Goal: Information Seeking & Learning: Learn about a topic

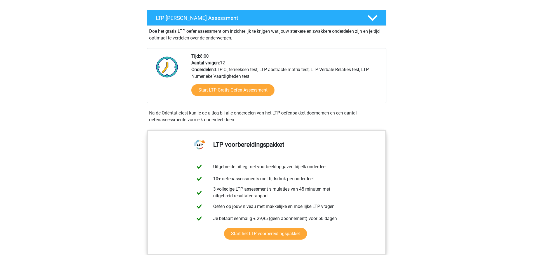
scroll to position [112, 0]
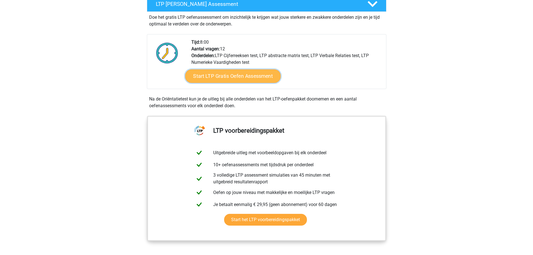
click at [241, 73] on link "Start LTP Gratis Oefen Assessment" at bounding box center [233, 75] width 96 height 13
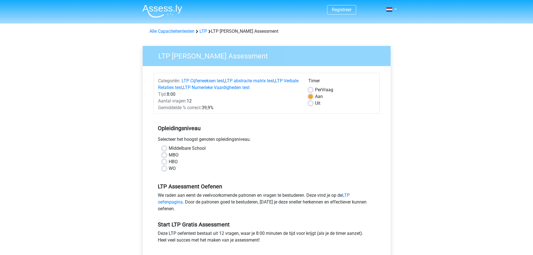
click at [169, 169] on label "WO" at bounding box center [172, 168] width 7 height 7
click at [165, 169] on input "WO" at bounding box center [164, 168] width 4 height 6
radio input "true"
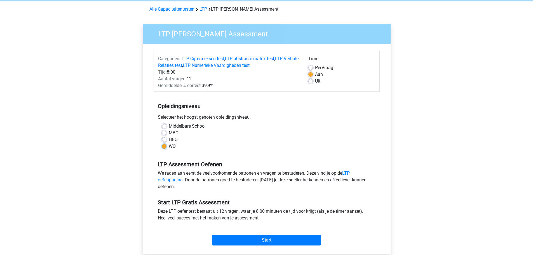
scroll to position [56, 0]
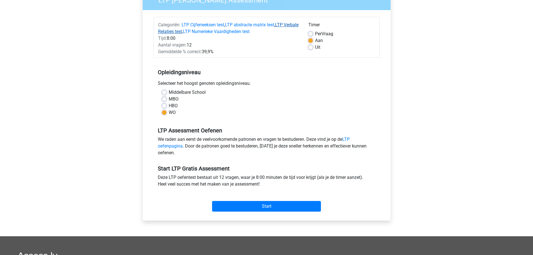
click at [195, 31] on link "LTP Verbale Relaties test" at bounding box center [228, 28] width 141 height 12
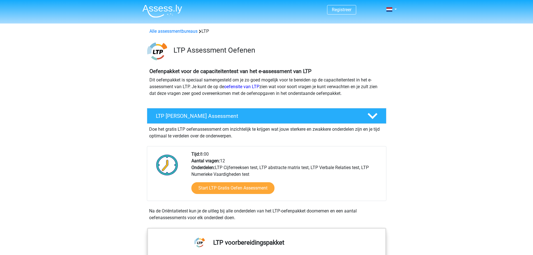
scroll to position [418, 0]
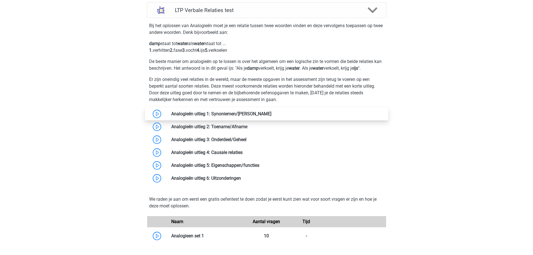
click at [272, 116] on link at bounding box center [272, 113] width 0 height 5
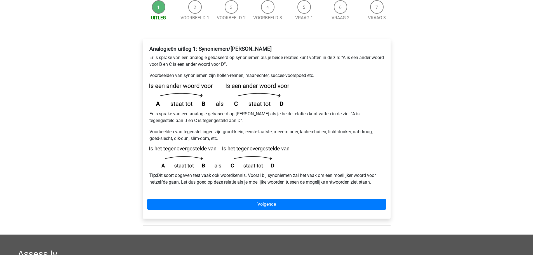
scroll to position [84, 0]
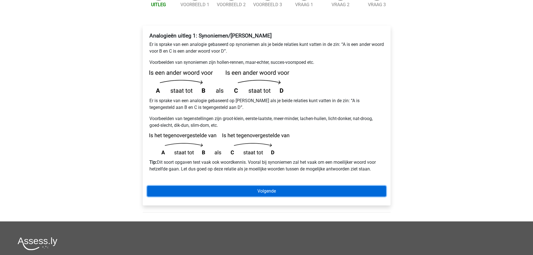
click at [271, 186] on link "Volgende" at bounding box center [266, 191] width 239 height 11
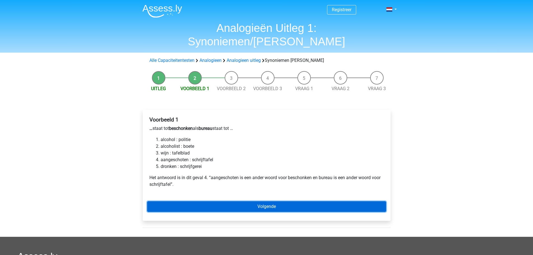
click at [197, 201] on link "Volgende" at bounding box center [266, 206] width 239 height 11
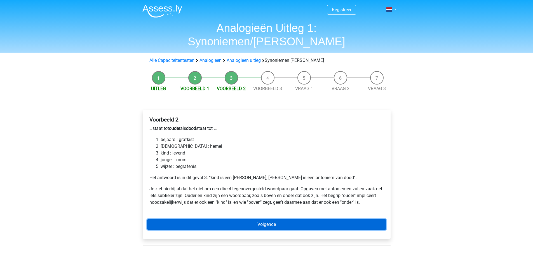
click at [207, 219] on link "Volgende" at bounding box center [266, 224] width 239 height 11
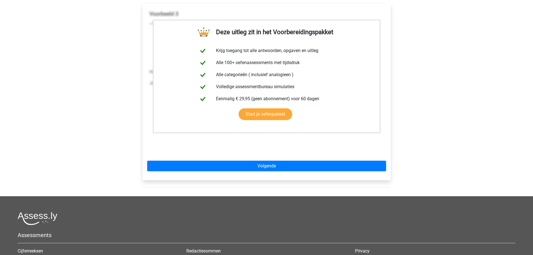
scroll to position [112, 0]
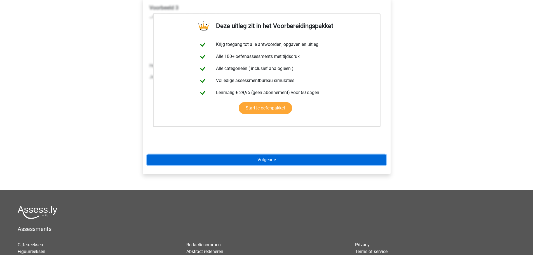
click at [296, 155] on link "Volgende" at bounding box center [266, 160] width 239 height 11
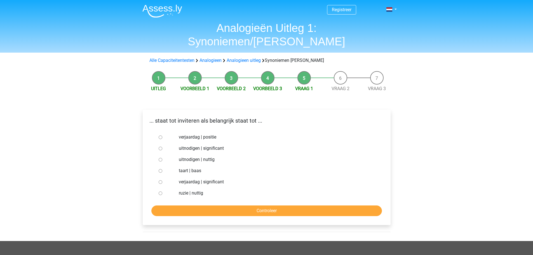
click at [161, 158] on input "uitnodigen | nuttig" at bounding box center [161, 160] width 4 height 4
radio input "true"
click at [224, 206] on input "Controleer" at bounding box center [266, 211] width 231 height 11
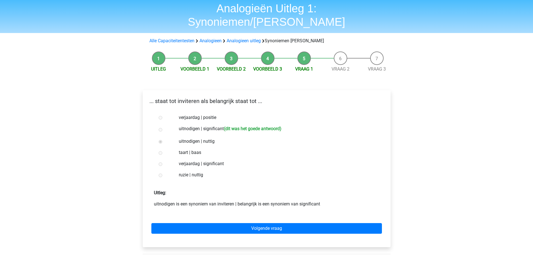
scroll to position [28, 0]
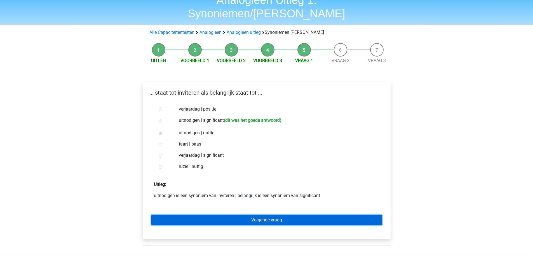
click at [259, 215] on link "Volgende vraag" at bounding box center [266, 220] width 231 height 11
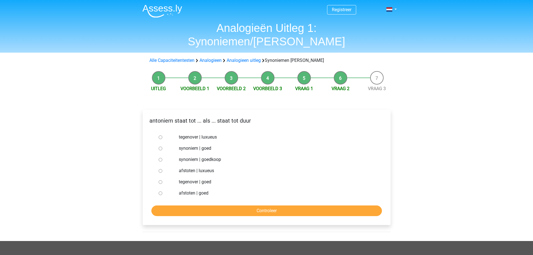
click at [160, 136] on input "tegenover | luxueus" at bounding box center [161, 138] width 4 height 4
radio input "true"
click at [257, 206] on input "Controleer" at bounding box center [266, 211] width 231 height 11
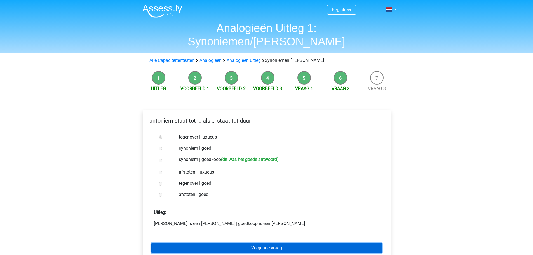
click at [268, 243] on link "Volgende vraag" at bounding box center [266, 248] width 231 height 11
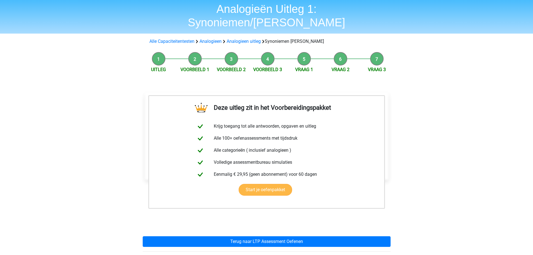
scroll to position [28, 0]
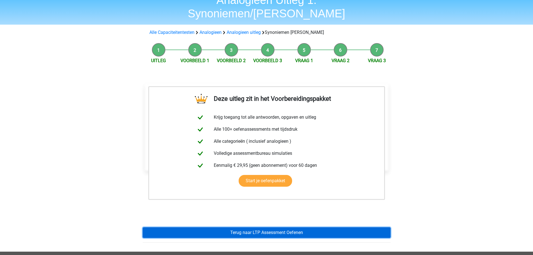
click at [270, 227] on link "Terug naar LTP Assessment Oefenen" at bounding box center [267, 232] width 248 height 11
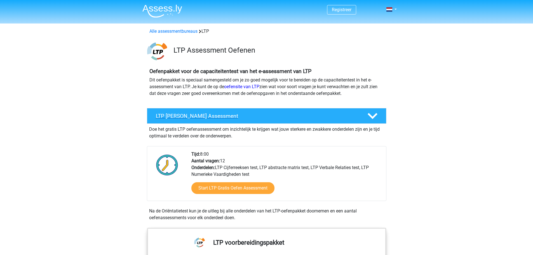
click at [365, 117] on div at bounding box center [372, 116] width 19 height 10
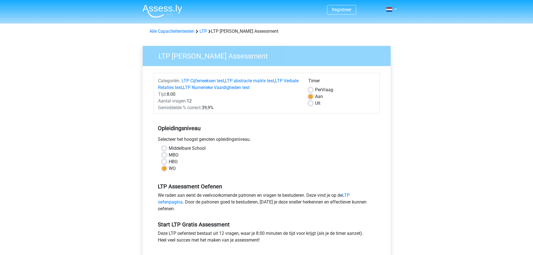
scroll to position [56, 0]
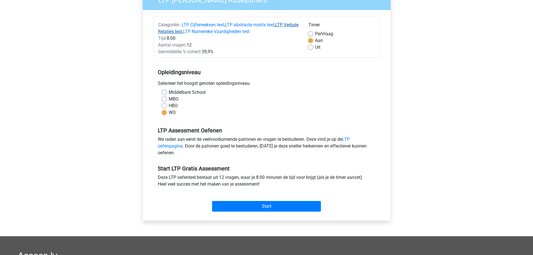
click at [188, 31] on link "LTP Verbale Relaties test" at bounding box center [228, 28] width 141 height 12
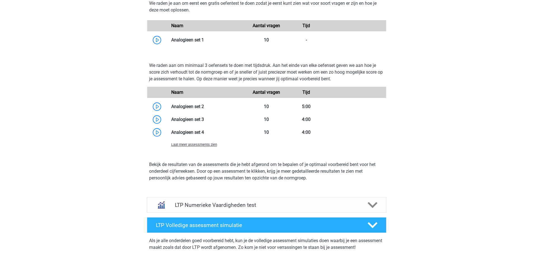
scroll to position [502, 0]
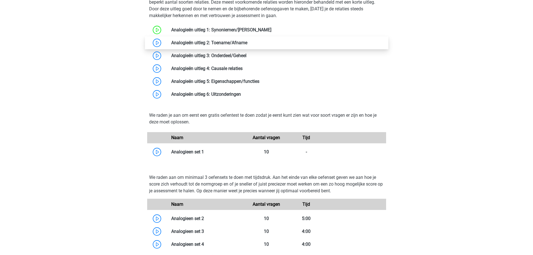
click at [248, 44] on link at bounding box center [248, 42] width 0 height 5
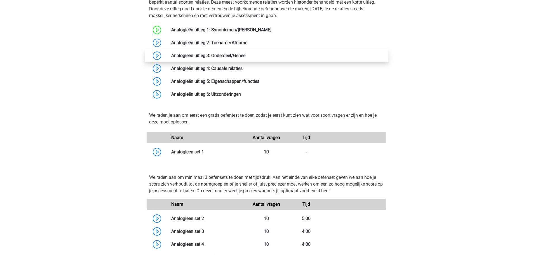
click at [247, 56] on link at bounding box center [247, 55] width 0 height 5
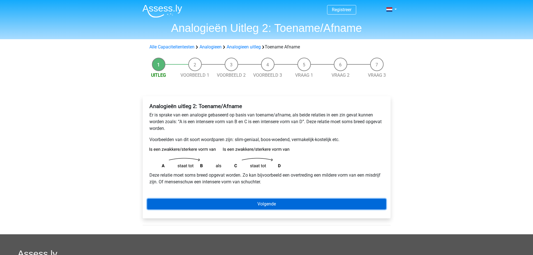
click at [266, 206] on link "Volgende" at bounding box center [266, 204] width 239 height 11
click at [227, 204] on link "Volgende" at bounding box center [266, 204] width 239 height 11
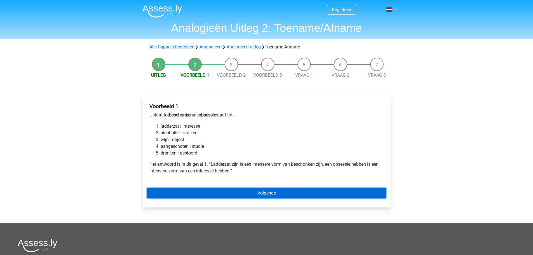
click at [195, 191] on link "Volgende" at bounding box center [266, 193] width 239 height 11
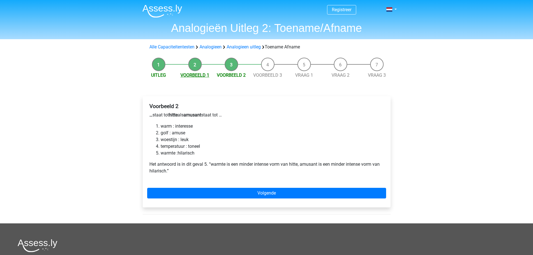
click at [196, 75] on link "Voorbeeld 1" at bounding box center [195, 75] width 29 height 5
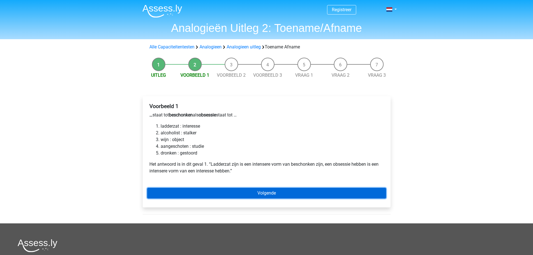
click at [210, 192] on link "Volgende" at bounding box center [266, 193] width 239 height 11
click at [205, 189] on link "Volgende" at bounding box center [266, 193] width 239 height 11
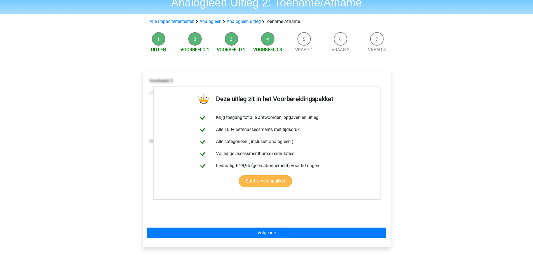
scroll to position [84, 0]
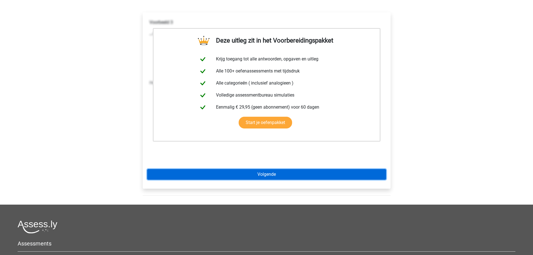
click at [217, 171] on link "Volgende" at bounding box center [266, 174] width 239 height 11
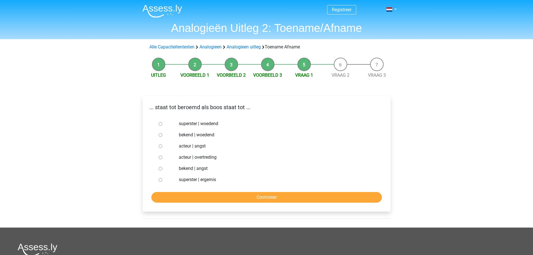
click at [159, 134] on input "bekend | woedend" at bounding box center [161, 135] width 4 height 4
radio input "true"
click at [200, 195] on input "Controleer" at bounding box center [266, 197] width 231 height 11
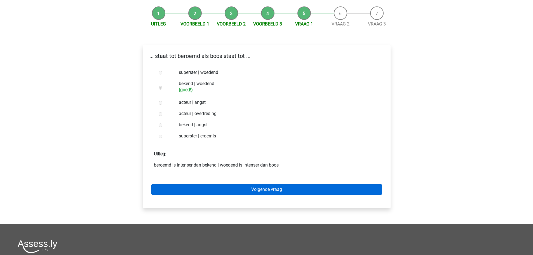
scroll to position [56, 0]
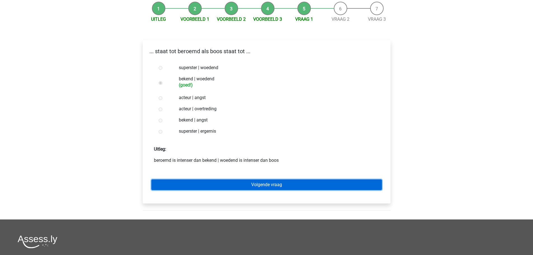
click at [263, 183] on link "Volgende vraag" at bounding box center [266, 184] width 231 height 11
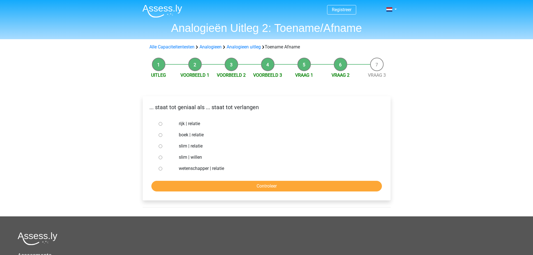
click at [157, 157] on div at bounding box center [166, 157] width 18 height 11
drag, startPoint x: 162, startPoint y: 158, endPoint x: 164, endPoint y: 160, distance: 3.0
click at [162, 158] on input "slim | willen" at bounding box center [161, 158] width 4 height 4
radio input "true"
click at [196, 188] on input "Controleer" at bounding box center [266, 186] width 231 height 11
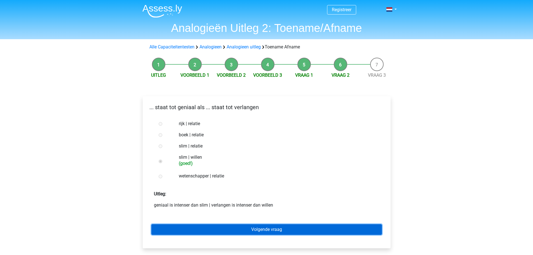
click at [201, 232] on link "Volgende vraag" at bounding box center [266, 229] width 231 height 11
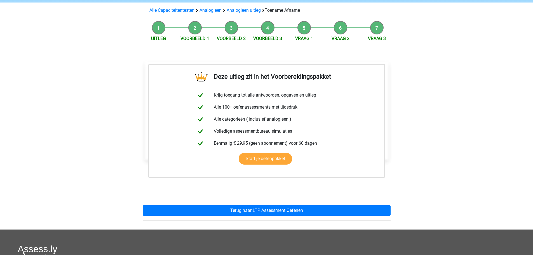
scroll to position [84, 0]
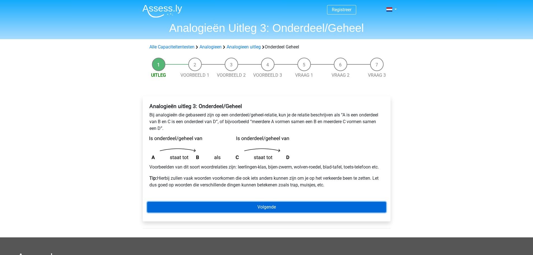
click at [221, 206] on link "Volgende" at bounding box center [266, 207] width 239 height 11
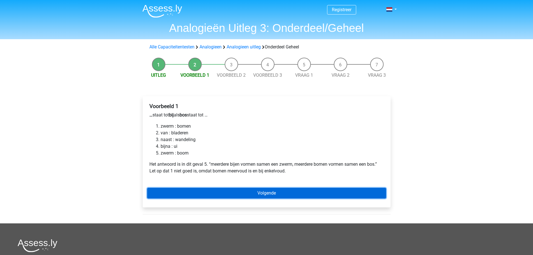
click at [222, 193] on link "Volgende" at bounding box center [266, 193] width 239 height 11
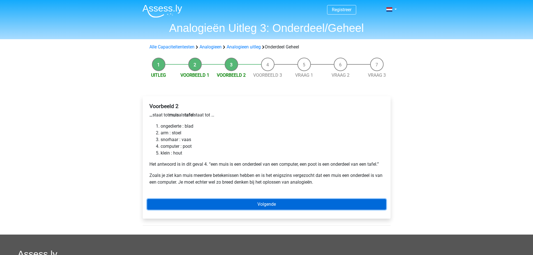
click at [225, 201] on link "Volgende" at bounding box center [266, 204] width 239 height 11
click at [232, 199] on link "Volgende" at bounding box center [266, 204] width 239 height 11
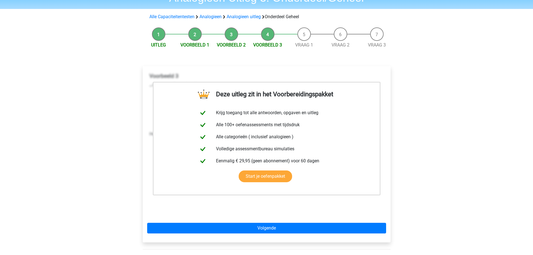
scroll to position [56, 0]
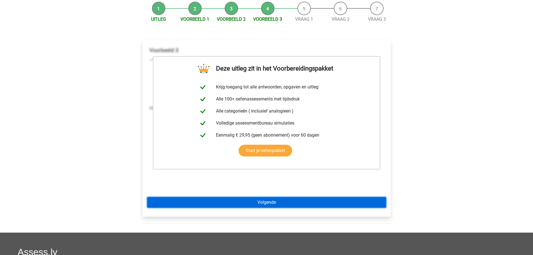
click at [227, 202] on link "Volgende" at bounding box center [266, 202] width 239 height 11
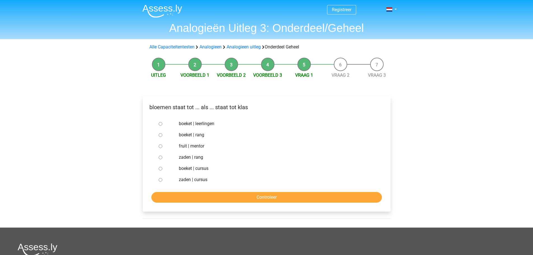
click at [158, 125] on div at bounding box center [166, 123] width 18 height 11
click at [160, 121] on div at bounding box center [166, 123] width 18 height 11
click at [160, 124] on input "boeket | leerlingen" at bounding box center [161, 124] width 4 height 4
radio input "true"
click at [218, 194] on input "Controleer" at bounding box center [266, 197] width 231 height 11
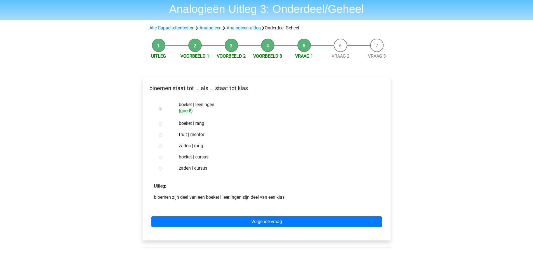
scroll to position [28, 0]
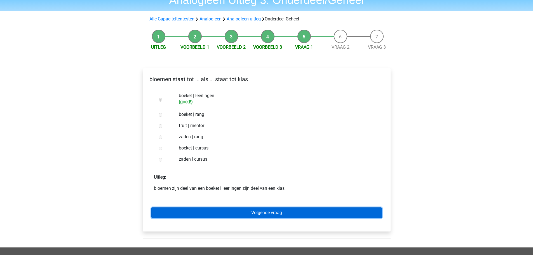
click at [246, 211] on link "Volgende vraag" at bounding box center [266, 212] width 231 height 11
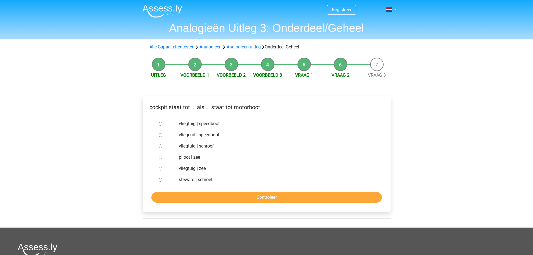
click at [158, 124] on div at bounding box center [166, 123] width 18 height 11
click at [159, 125] on input "vliegtuig | speedboot" at bounding box center [161, 124] width 4 height 4
radio input "true"
click at [160, 146] on input "vliegtuig | schroef" at bounding box center [161, 146] width 4 height 4
radio input "true"
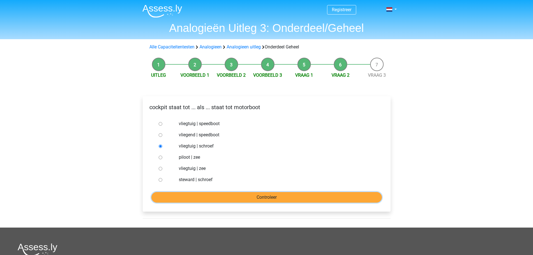
click at [184, 201] on input "Controleer" at bounding box center [266, 197] width 231 height 11
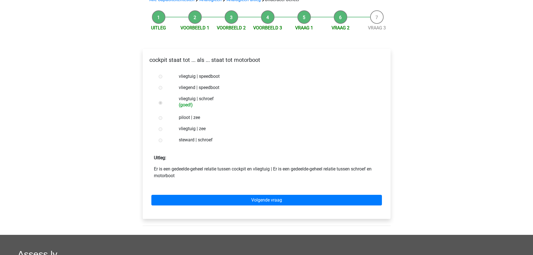
scroll to position [56, 0]
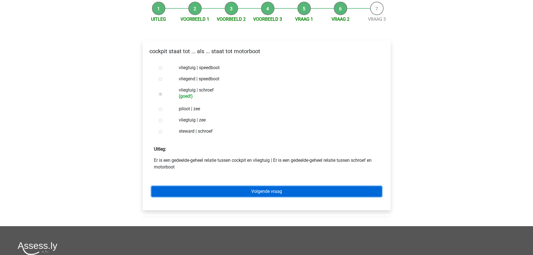
click at [184, 190] on link "Volgende vraag" at bounding box center [266, 191] width 231 height 11
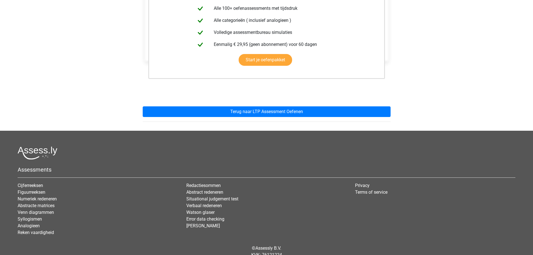
scroll to position [140, 0]
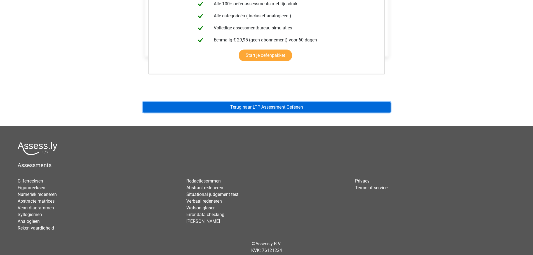
click at [283, 106] on link "Terug naar LTP Assessment Oefenen" at bounding box center [267, 107] width 248 height 11
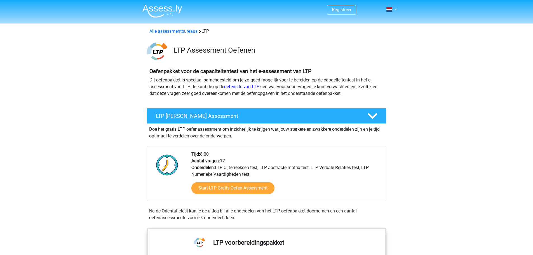
scroll to position [502, 0]
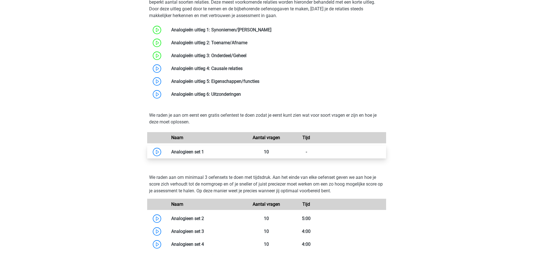
click at [204, 150] on link at bounding box center [204, 151] width 0 height 5
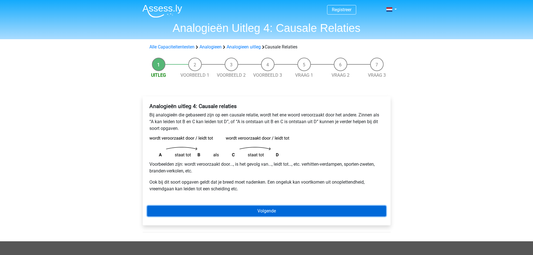
click at [224, 213] on link "Volgende" at bounding box center [266, 211] width 239 height 11
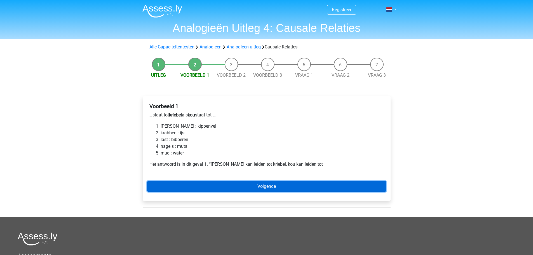
click at [206, 185] on link "Volgende" at bounding box center [266, 186] width 239 height 11
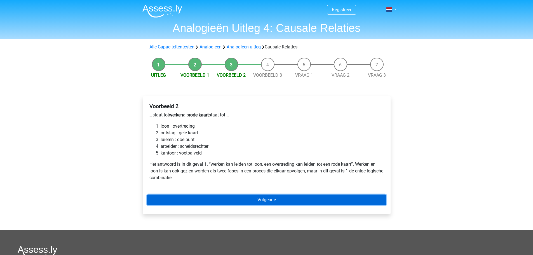
click at [245, 196] on link "Volgende" at bounding box center [266, 200] width 239 height 11
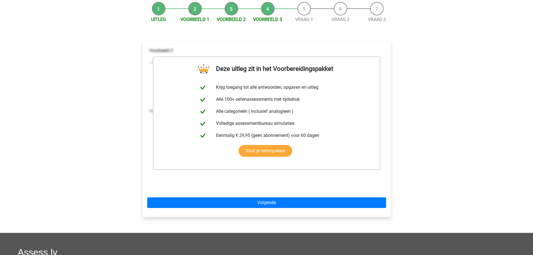
scroll to position [56, 0]
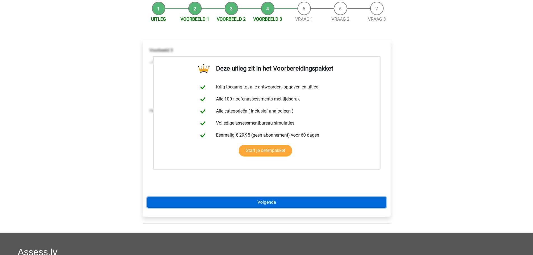
click at [258, 206] on link "Volgende" at bounding box center [266, 202] width 239 height 11
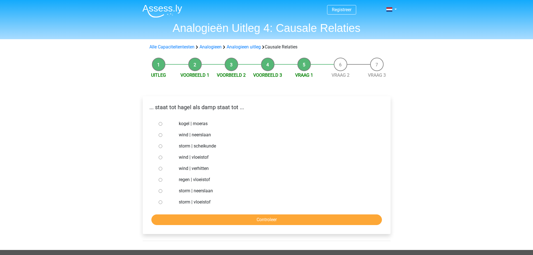
click at [160, 202] on input "storm | vloeistof" at bounding box center [161, 202] width 4 height 4
radio input "true"
click at [189, 219] on input "Controleer" at bounding box center [266, 219] width 231 height 11
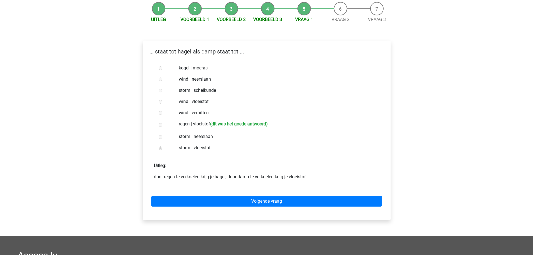
scroll to position [56, 0]
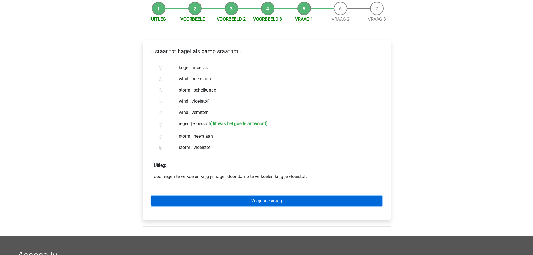
click at [188, 196] on link "Volgende vraag" at bounding box center [266, 201] width 231 height 11
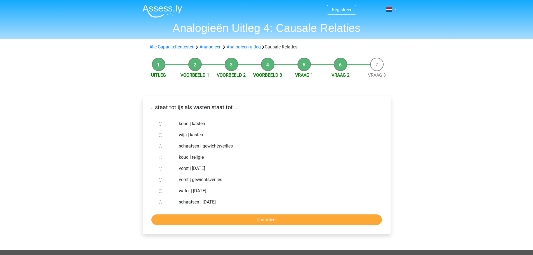
click at [160, 180] on input "vorst | gewichtsverlies" at bounding box center [161, 180] width 4 height 4
radio input "true"
click at [188, 216] on input "Controleer" at bounding box center [266, 219] width 231 height 11
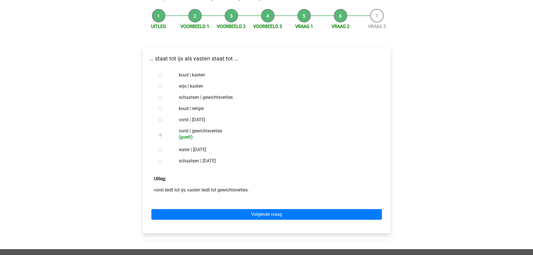
scroll to position [56, 0]
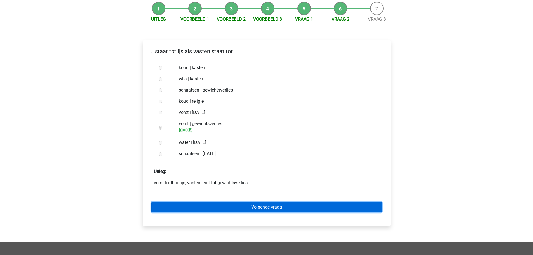
click at [190, 209] on link "Volgende vraag" at bounding box center [266, 207] width 231 height 11
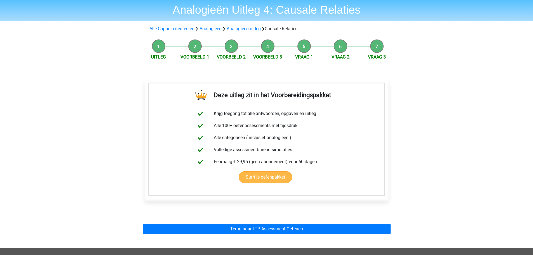
scroll to position [28, 0]
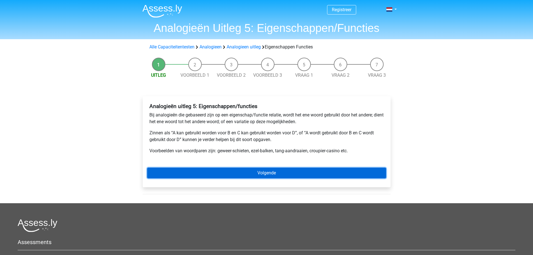
click at [261, 174] on link "Volgende" at bounding box center [266, 173] width 239 height 11
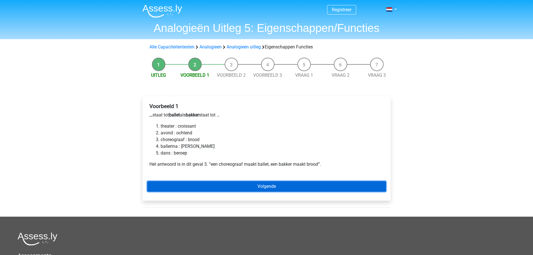
click at [267, 185] on link "Volgende" at bounding box center [266, 186] width 239 height 11
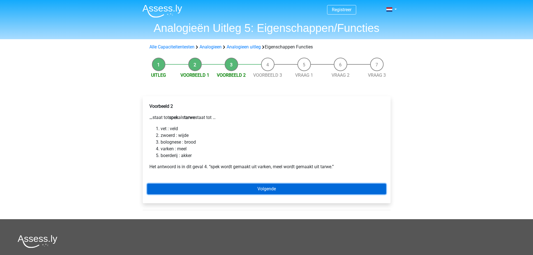
click at [198, 188] on link "Volgende" at bounding box center [266, 189] width 239 height 11
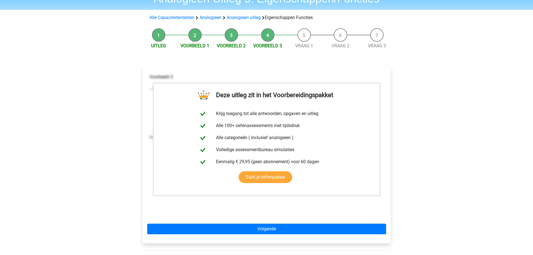
scroll to position [56, 0]
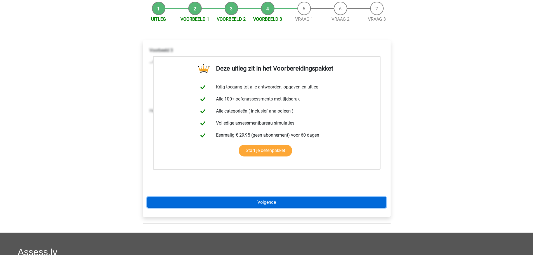
click at [227, 201] on link "Volgende" at bounding box center [266, 202] width 239 height 11
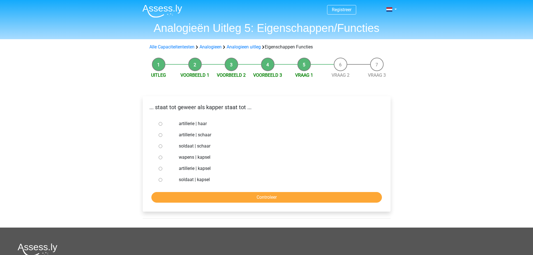
click at [161, 147] on input "soldaat | schaar" at bounding box center [161, 146] width 4 height 4
radio input "true"
click at [224, 197] on input "Controleer" at bounding box center [266, 197] width 231 height 11
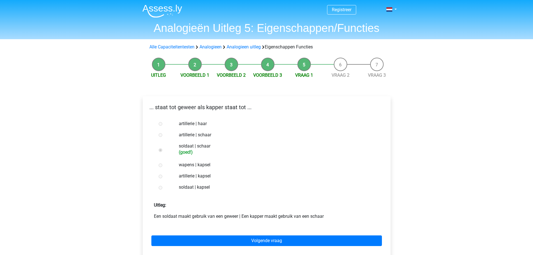
scroll to position [28, 0]
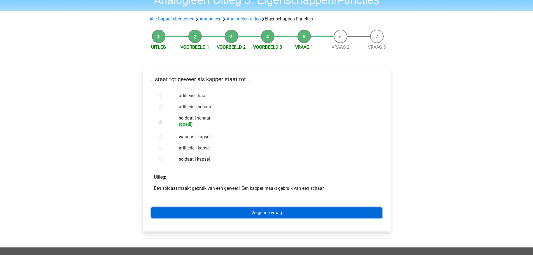
click at [238, 214] on link "Volgende vraag" at bounding box center [266, 212] width 231 height 11
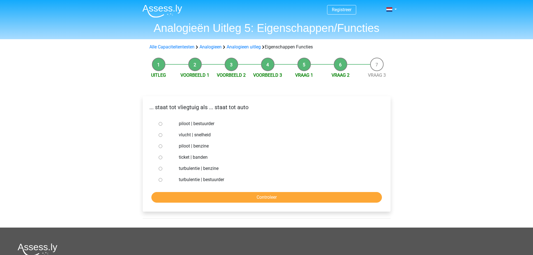
click at [160, 123] on input "piloot | bestuurder" at bounding box center [161, 124] width 4 height 4
radio input "true"
click at [207, 194] on input "Controleer" at bounding box center [266, 197] width 231 height 11
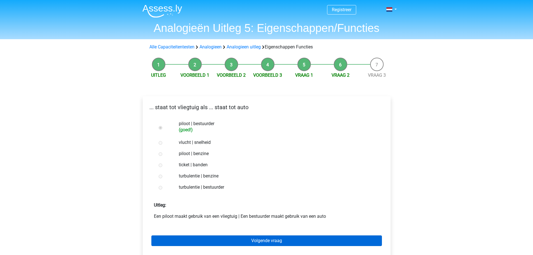
scroll to position [28, 0]
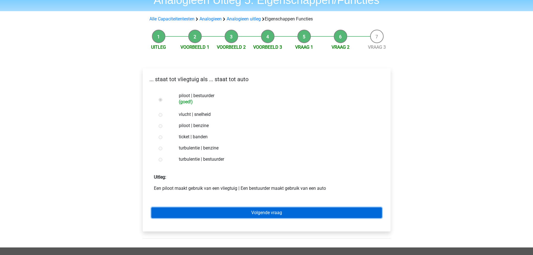
click at [214, 214] on link "Volgende vraag" at bounding box center [266, 212] width 231 height 11
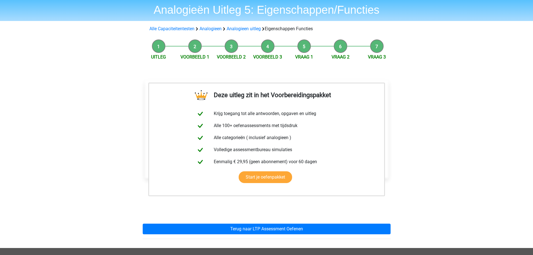
scroll to position [28, 0]
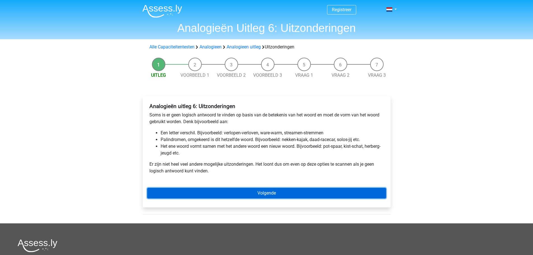
click at [238, 190] on link "Volgende" at bounding box center [266, 193] width 239 height 11
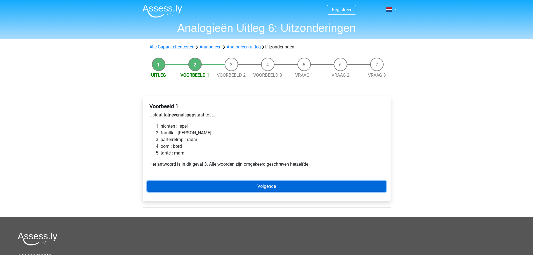
click at [188, 186] on link "Volgende" at bounding box center [266, 186] width 239 height 11
click at [186, 186] on link "Volgende" at bounding box center [266, 186] width 239 height 11
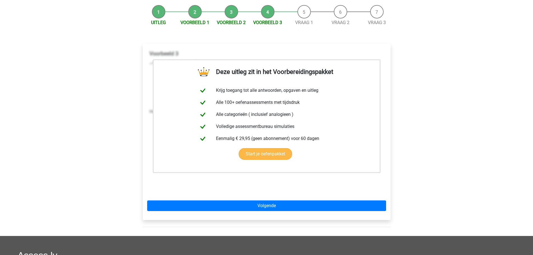
scroll to position [56, 0]
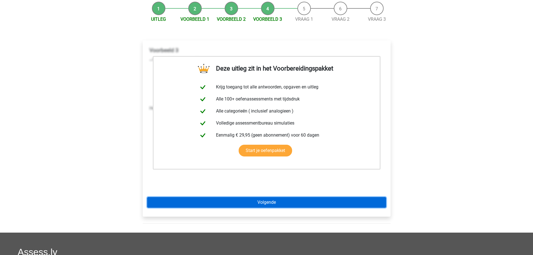
click at [187, 202] on link "Volgende" at bounding box center [266, 202] width 239 height 11
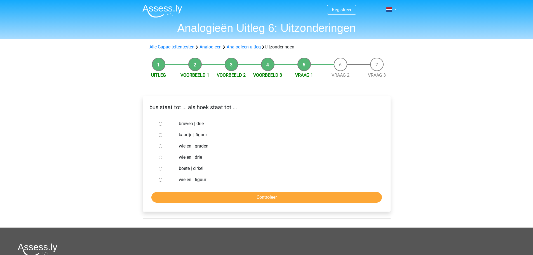
click at [160, 124] on input "brieven | drie" at bounding box center [161, 124] width 4 height 4
radio input "true"
click at [166, 195] on input "Controleer" at bounding box center [266, 197] width 231 height 11
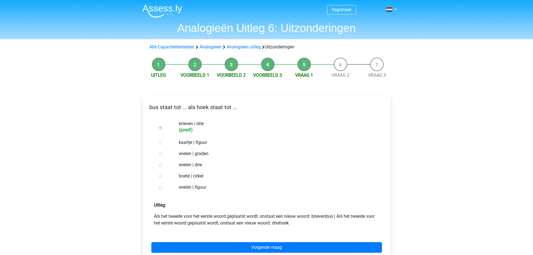
scroll to position [28, 0]
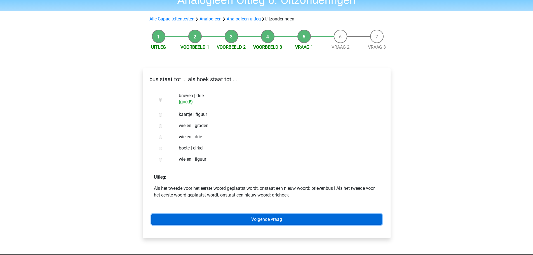
click at [244, 221] on link "Volgende vraag" at bounding box center [266, 219] width 231 height 11
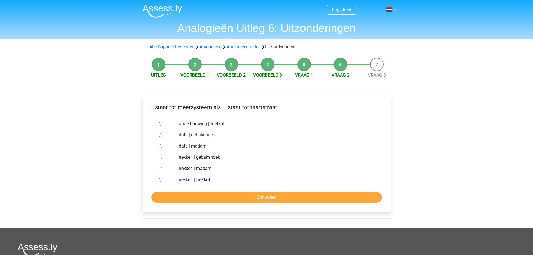
click at [161, 168] on input "nekken | madam" at bounding box center [161, 169] width 4 height 4
radio input "true"
click at [176, 196] on input "Controleer" at bounding box center [266, 197] width 231 height 11
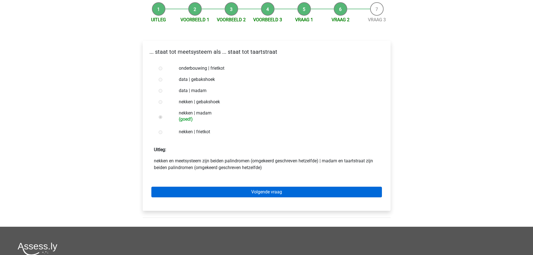
scroll to position [56, 0]
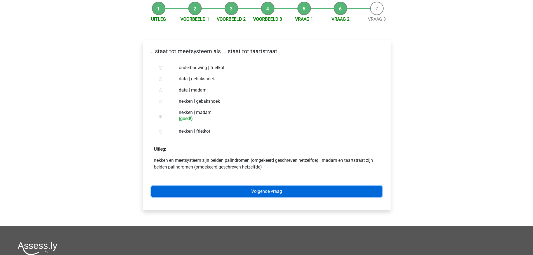
click at [201, 188] on link "Volgende vraag" at bounding box center [266, 191] width 231 height 11
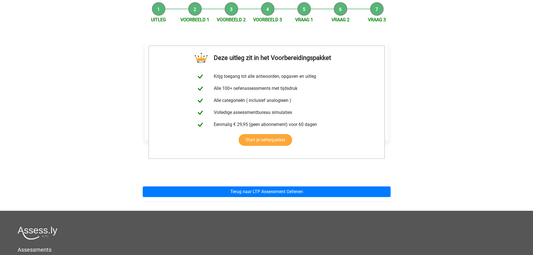
scroll to position [56, 0]
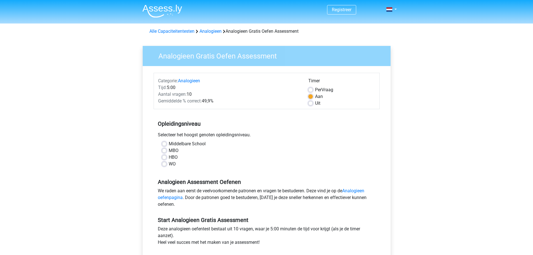
click at [169, 162] on label "WO" at bounding box center [172, 164] width 7 height 7
click at [165, 162] on input "WO" at bounding box center [164, 164] width 4 height 6
radio input "true"
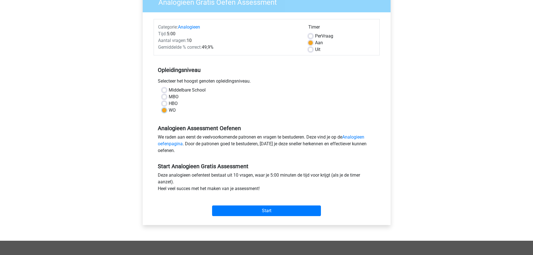
scroll to position [56, 0]
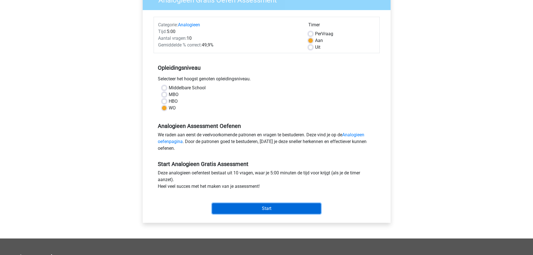
click at [269, 205] on input "Start" at bounding box center [266, 208] width 109 height 11
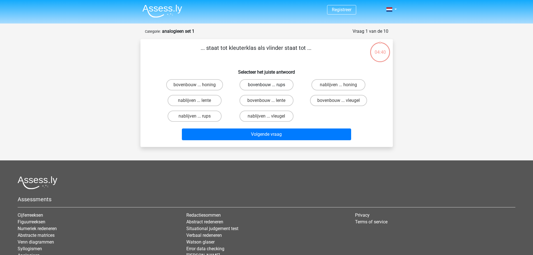
click at [261, 84] on label "bovenbouw ... rups" at bounding box center [267, 84] width 54 height 11
click at [267, 85] on input "bovenbouw ... rups" at bounding box center [269, 87] width 4 height 4
radio input "true"
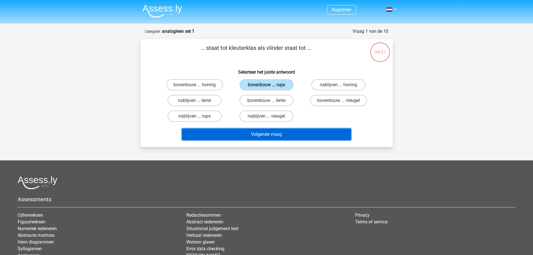
click at [256, 133] on button "Volgende vraag" at bounding box center [266, 135] width 169 height 12
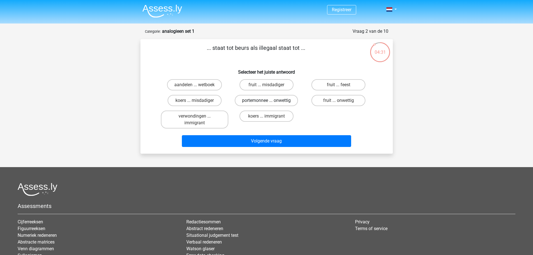
click at [246, 104] on label "portemonnee ... onwettig" at bounding box center [266, 100] width 63 height 11
click at [267, 104] on input "portemonnee ... onwettig" at bounding box center [269, 103] width 4 height 4
radio input "true"
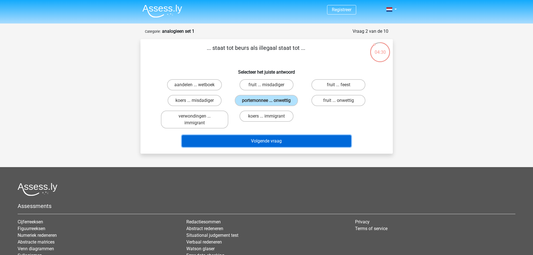
click at [249, 139] on button "Volgende vraag" at bounding box center [266, 141] width 169 height 12
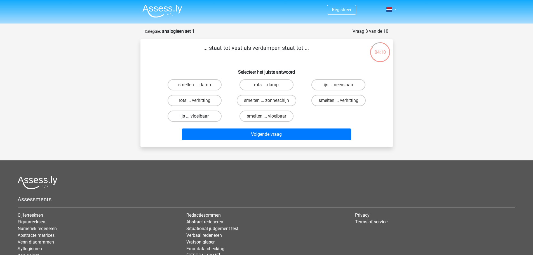
click at [200, 115] on label "ijs ... vloeibaar" at bounding box center [195, 116] width 54 height 11
click at [198, 116] on input "ijs ... vloeibaar" at bounding box center [197, 118] width 4 height 4
radio input "true"
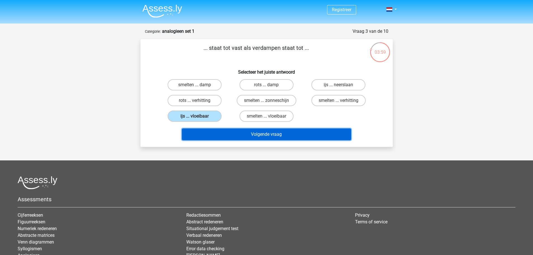
click at [207, 132] on button "Volgende vraag" at bounding box center [266, 135] width 169 height 12
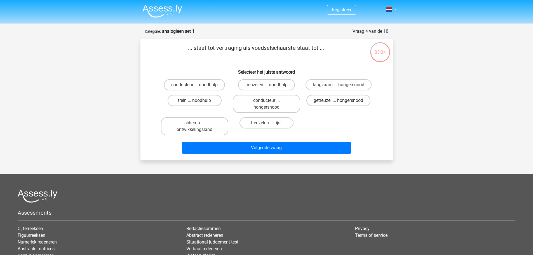
click at [332, 102] on label "getreuzel ... hongersnood" at bounding box center [339, 100] width 64 height 11
click at [339, 102] on input "getreuzel ... hongersnood" at bounding box center [341, 103] width 4 height 4
radio input "true"
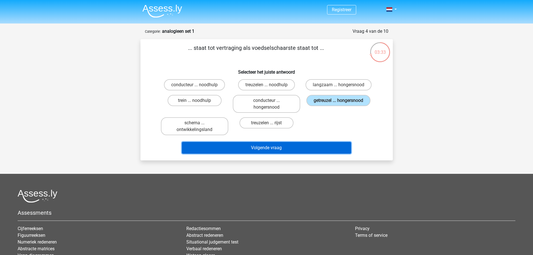
click at [302, 146] on button "Volgende vraag" at bounding box center [266, 148] width 169 height 12
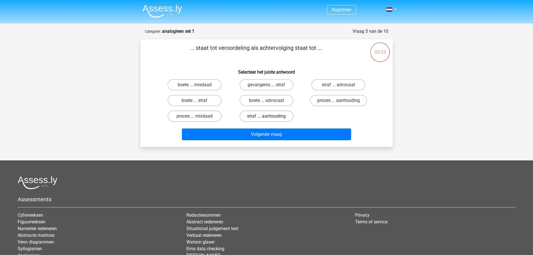
click at [271, 116] on label "straf ... aanhouding" at bounding box center [267, 116] width 54 height 11
click at [270, 116] on input "straf ... aanhouding" at bounding box center [269, 118] width 4 height 4
radio input "true"
click at [333, 99] on label "proces ... aanhouding" at bounding box center [338, 100] width 57 height 11
click at [339, 101] on input "proces ... aanhouding" at bounding box center [341, 103] width 4 height 4
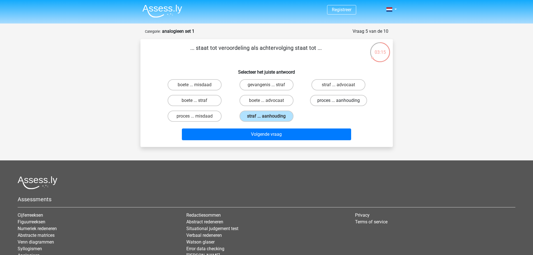
radio input "true"
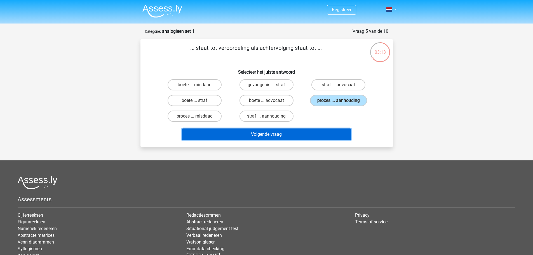
click at [265, 131] on button "Volgende vraag" at bounding box center [266, 135] width 169 height 12
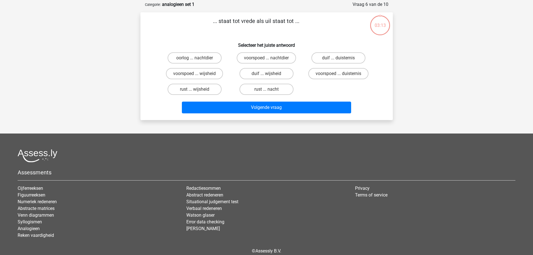
scroll to position [28, 0]
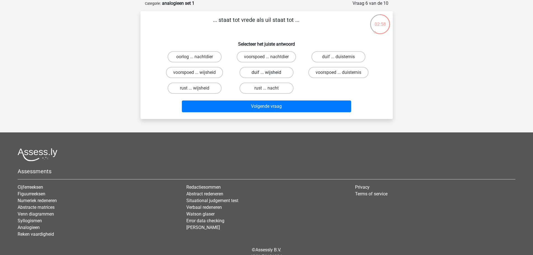
click at [257, 73] on label "duif ... wijsheid" at bounding box center [267, 72] width 54 height 11
click at [267, 73] on input "duif ... wijsheid" at bounding box center [269, 75] width 4 height 4
radio input "true"
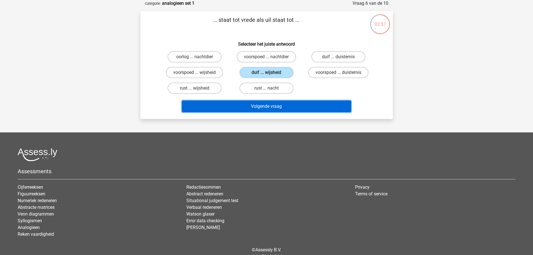
click at [257, 103] on button "Volgende vraag" at bounding box center [266, 107] width 169 height 12
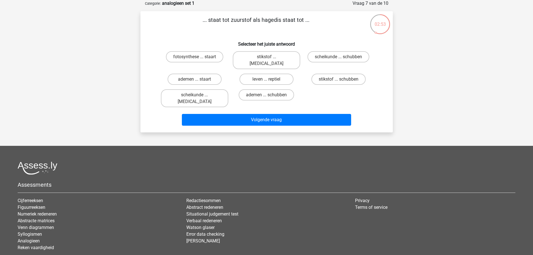
scroll to position [0, 0]
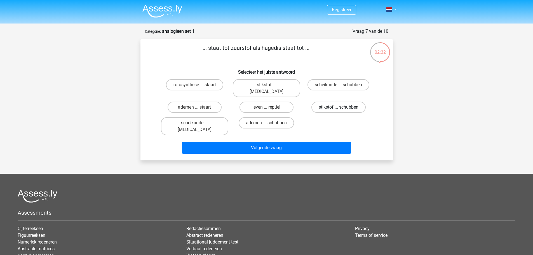
click at [346, 102] on label "stikstof ... schubben" at bounding box center [339, 107] width 54 height 11
click at [342, 107] on input "stikstof ... schubben" at bounding box center [341, 109] width 4 height 4
radio input "true"
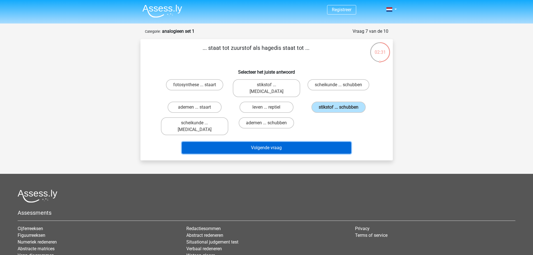
click at [297, 142] on button "Volgende vraag" at bounding box center [266, 148] width 169 height 12
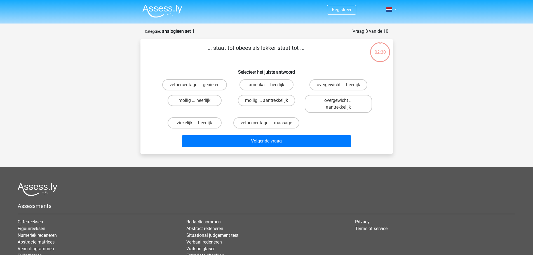
scroll to position [28, 0]
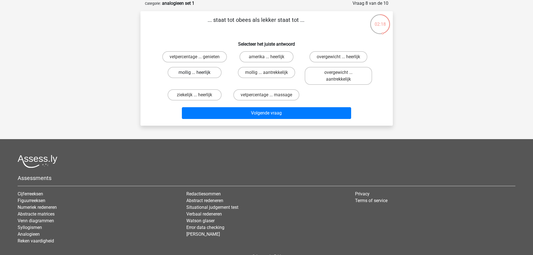
click at [205, 71] on label "mollig ... heerlijk" at bounding box center [195, 72] width 54 height 11
click at [198, 73] on input "mollig ... heerlijk" at bounding box center [197, 75] width 4 height 4
radio input "true"
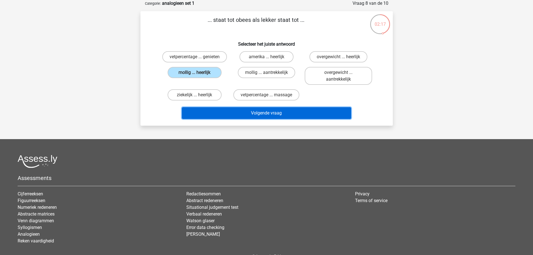
click at [228, 111] on button "Volgende vraag" at bounding box center [266, 113] width 169 height 12
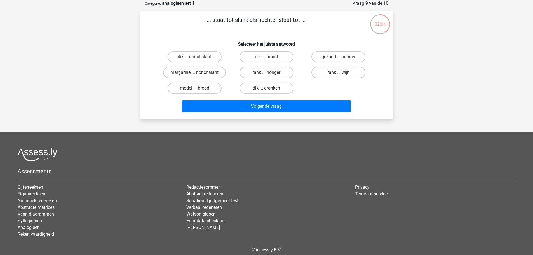
click at [273, 86] on label "dik ... dronken" at bounding box center [267, 88] width 54 height 11
click at [270, 88] on input "dik ... dronken" at bounding box center [269, 90] width 4 height 4
radio input "true"
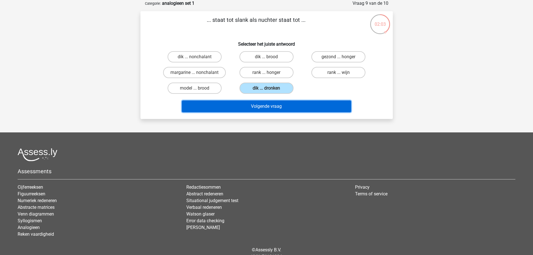
click at [264, 104] on button "Volgende vraag" at bounding box center [266, 107] width 169 height 12
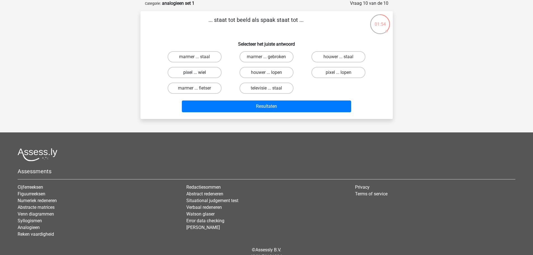
click at [211, 74] on label "pixel ... wiel" at bounding box center [195, 72] width 54 height 11
click at [198, 74] on input "pixel ... wiel" at bounding box center [197, 75] width 4 height 4
radio input "true"
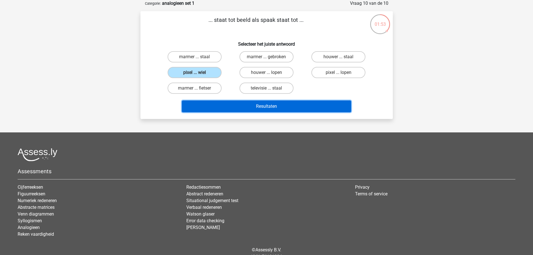
click at [234, 104] on button "Resultaten" at bounding box center [266, 107] width 169 height 12
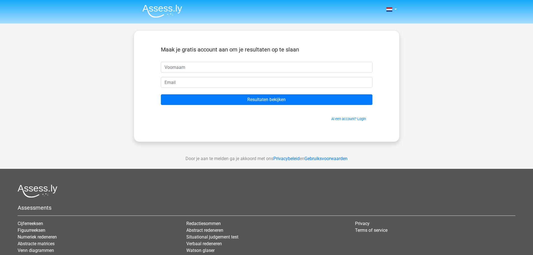
click at [208, 64] on input "text" at bounding box center [267, 67] width 212 height 11
type input "[PERSON_NAME]"
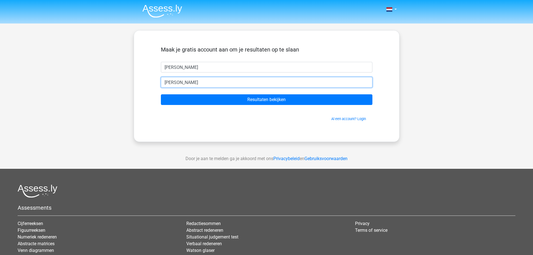
type input "[EMAIL_ADDRESS][DOMAIN_NAME]"
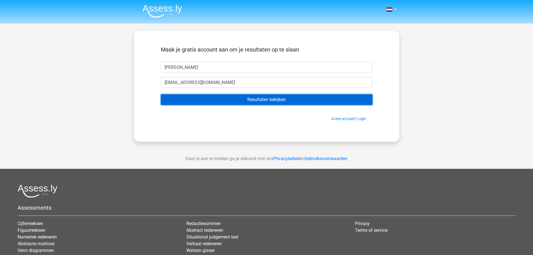
click at [241, 101] on input "Resultaten bekijken" at bounding box center [267, 99] width 212 height 11
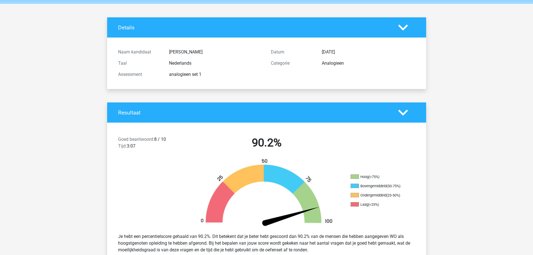
scroll to position [28, 0]
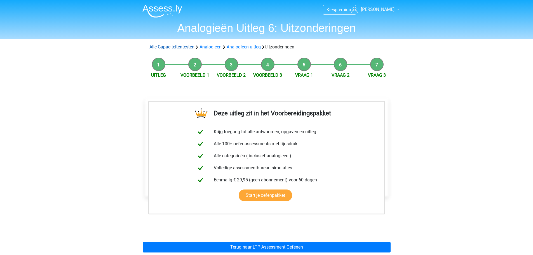
click at [178, 46] on link "Alle Capaciteitentesten" at bounding box center [172, 46] width 45 height 5
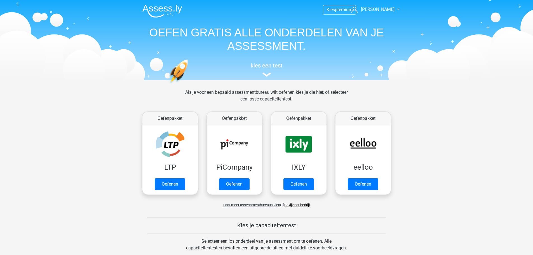
scroll to position [238, 0]
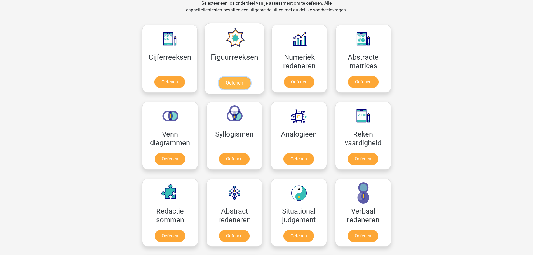
click at [234, 80] on link "Oefenen" at bounding box center [235, 83] width 32 height 12
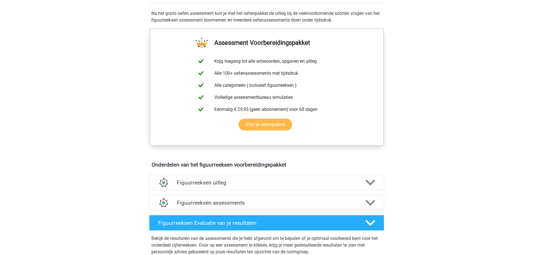
scroll to position [224, 0]
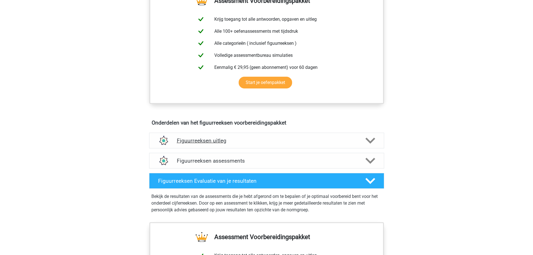
click at [232, 141] on h4 "Figuurreeksen uitleg" at bounding box center [267, 140] width 180 height 6
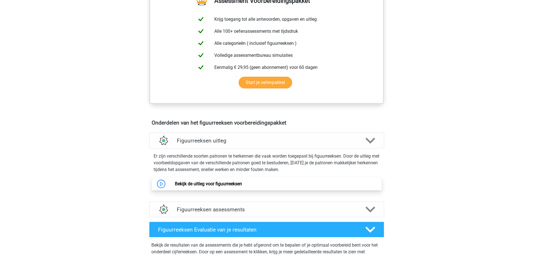
click at [215, 186] on link "Bekijk de uitleg voor figuurreeksen" at bounding box center [208, 183] width 67 height 5
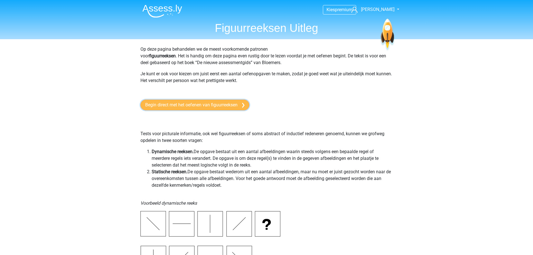
click at [220, 105] on link "Begin direct met het oefenen van figuurreeksen" at bounding box center [195, 105] width 109 height 11
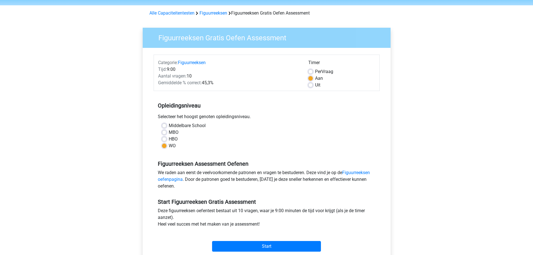
scroll to position [28, 0]
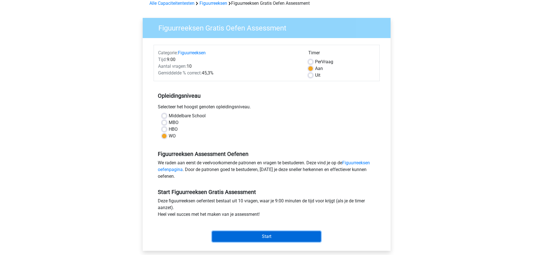
drag, startPoint x: 270, startPoint y: 237, endPoint x: 298, endPoint y: 219, distance: 33.2
click at [298, 219] on div "Start Figuurreeksen Gratis Assessment Deze figuurreeksen oefentest bestaat uit …" at bounding box center [267, 213] width 226 height 62
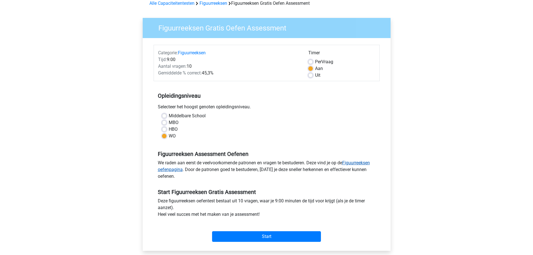
click at [365, 162] on link "Figuurreeksen oefenpagina" at bounding box center [264, 166] width 212 height 12
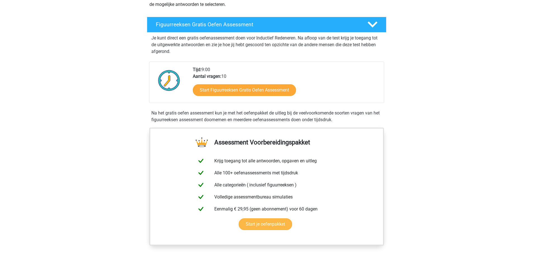
scroll to position [196, 0]
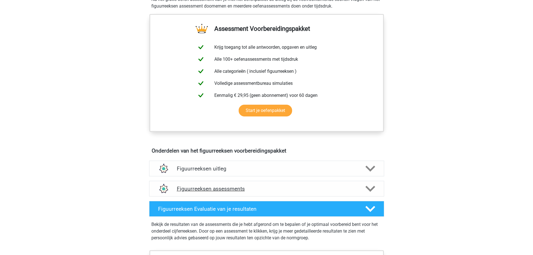
click at [246, 193] on div "Figuurreeksen assessments" at bounding box center [266, 189] width 235 height 16
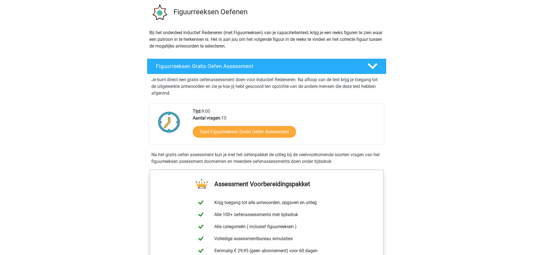
scroll to position [28, 0]
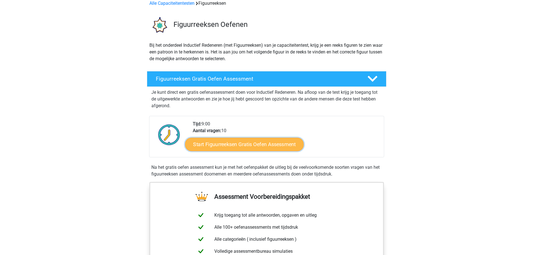
click at [238, 146] on link "Start Figuurreeksen Gratis Oefen Assessment" at bounding box center [244, 143] width 119 height 13
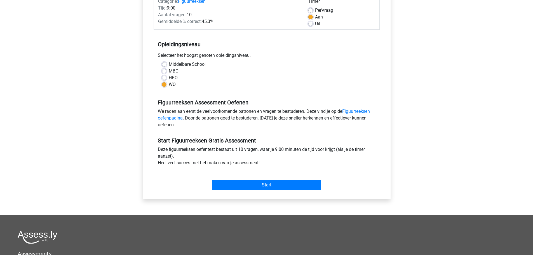
scroll to position [112, 0]
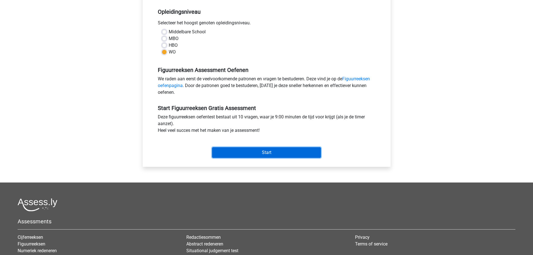
click at [241, 150] on input "Start" at bounding box center [266, 152] width 109 height 11
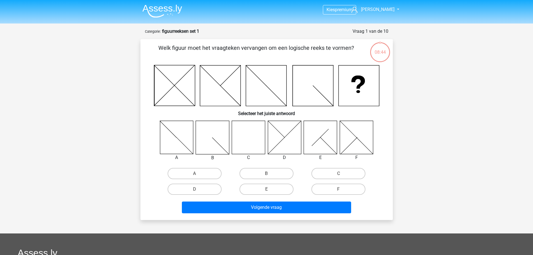
click at [247, 137] on icon at bounding box center [248, 137] width 33 height 33
click at [337, 172] on label "C" at bounding box center [339, 173] width 54 height 11
click at [339, 174] on input "C" at bounding box center [341, 176] width 4 height 4
radio input "true"
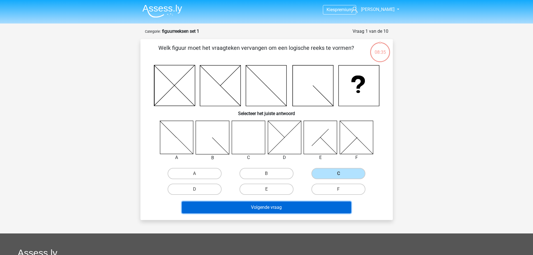
click at [292, 206] on button "Volgende vraag" at bounding box center [266, 208] width 169 height 12
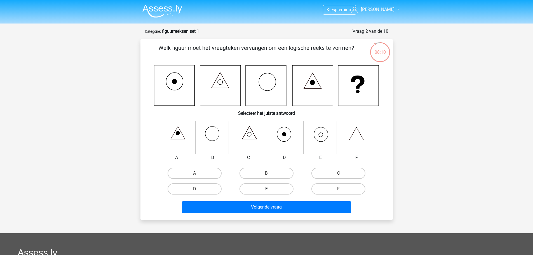
click at [266, 190] on label "E" at bounding box center [267, 188] width 54 height 11
click at [267, 190] on input "E" at bounding box center [269, 191] width 4 height 4
radio input "true"
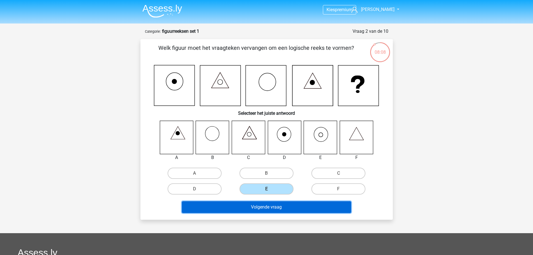
click at [264, 204] on button "Volgende vraag" at bounding box center [266, 207] width 169 height 12
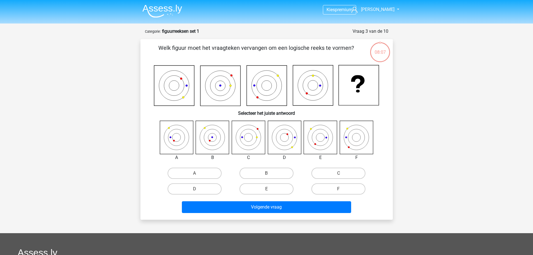
scroll to position [28, 0]
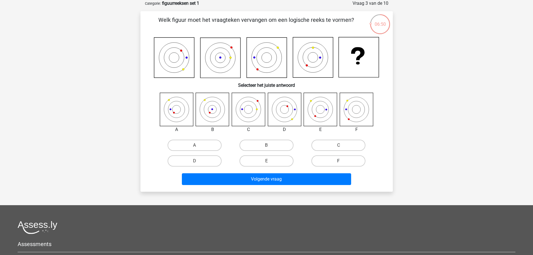
click at [351, 161] on label "F" at bounding box center [339, 160] width 54 height 11
click at [342, 161] on input "F" at bounding box center [341, 163] width 4 height 4
radio input "true"
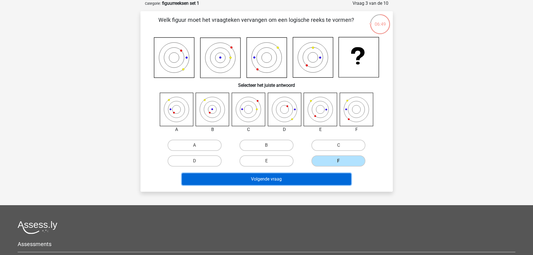
click at [271, 181] on button "Volgende vraag" at bounding box center [266, 179] width 169 height 12
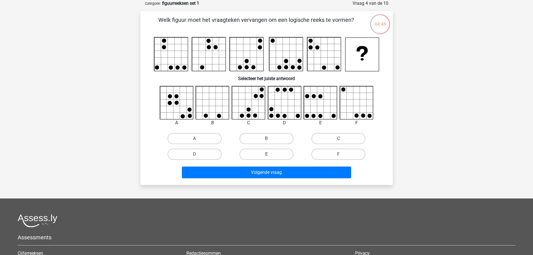
click at [268, 158] on label "E" at bounding box center [267, 154] width 54 height 11
click at [268, 158] on input "E" at bounding box center [269, 156] width 4 height 4
radio input "true"
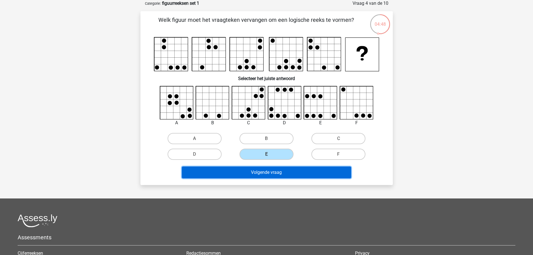
click at [265, 175] on button "Volgende vraag" at bounding box center [266, 173] width 169 height 12
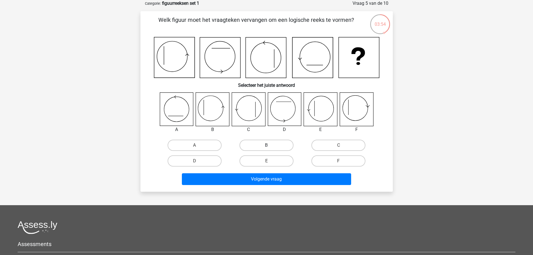
click at [286, 146] on label "B" at bounding box center [267, 145] width 54 height 11
click at [270, 146] on input "B" at bounding box center [269, 147] width 4 height 4
radio input "true"
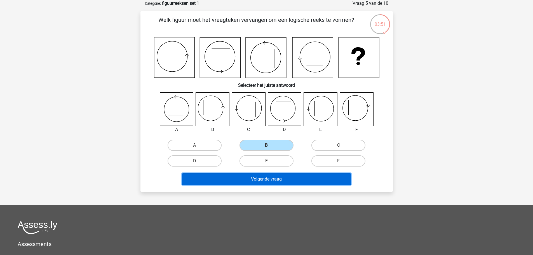
click at [280, 179] on button "Volgende vraag" at bounding box center [266, 179] width 169 height 12
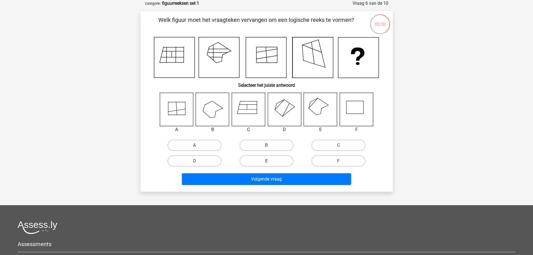
click at [259, 162] on label "E" at bounding box center [267, 160] width 54 height 11
click at [267, 162] on input "E" at bounding box center [269, 163] width 4 height 4
radio input "true"
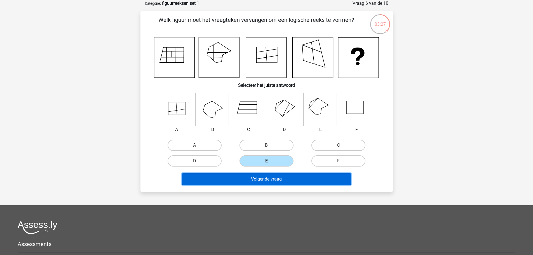
click at [267, 179] on button "Volgende vraag" at bounding box center [266, 179] width 169 height 12
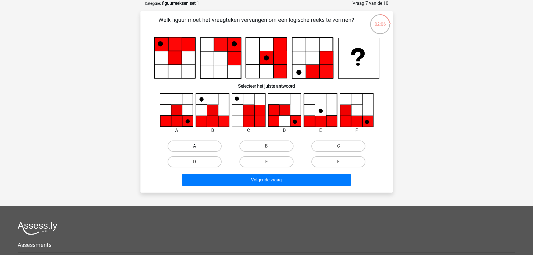
click at [186, 146] on label "A" at bounding box center [195, 146] width 54 height 11
click at [195, 146] on input "A" at bounding box center [197, 148] width 4 height 4
radio input "true"
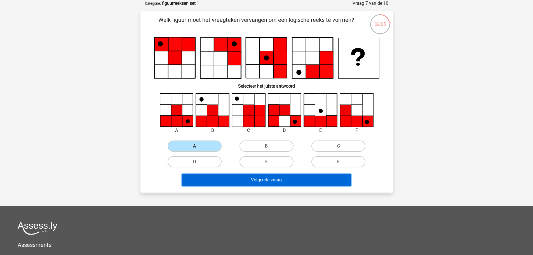
click at [235, 181] on button "Volgende vraag" at bounding box center [266, 180] width 169 height 12
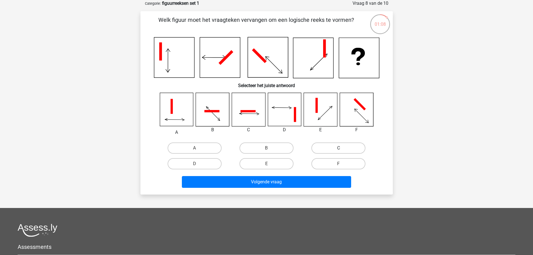
click at [352, 147] on label "C" at bounding box center [339, 148] width 54 height 11
click at [342, 148] on input "C" at bounding box center [341, 150] width 4 height 4
radio input "true"
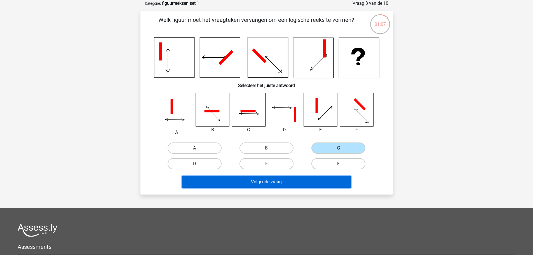
click at [307, 179] on button "Volgende vraag" at bounding box center [266, 182] width 169 height 12
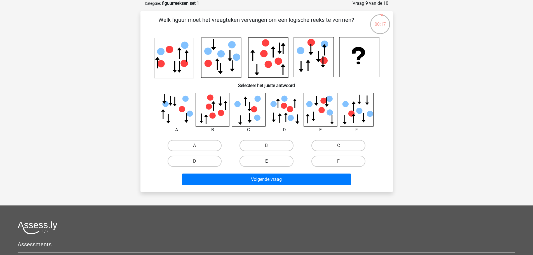
click at [260, 164] on label "E" at bounding box center [267, 161] width 54 height 11
click at [267, 164] on input "E" at bounding box center [269, 163] width 4 height 4
radio input "true"
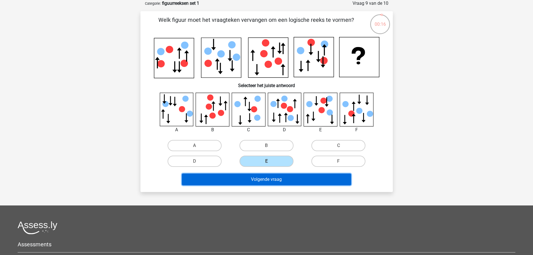
click at [259, 177] on button "Volgende vraag" at bounding box center [266, 180] width 169 height 12
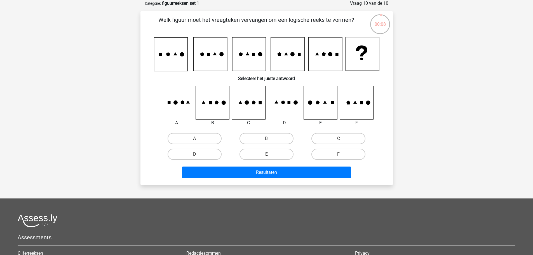
click at [216, 104] on icon at bounding box center [217, 103] width 4 height 4
click at [214, 142] on label "A" at bounding box center [195, 138] width 54 height 11
click at [198, 142] on input "A" at bounding box center [197, 141] width 4 height 4
radio input "true"
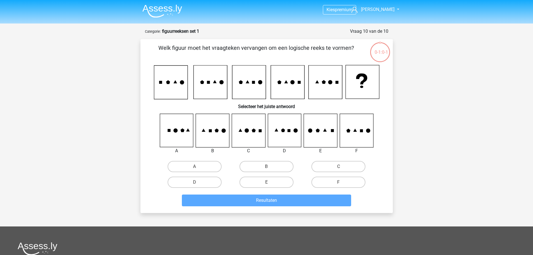
scroll to position [28, 0]
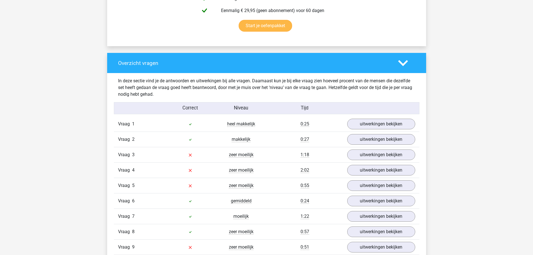
scroll to position [420, 0]
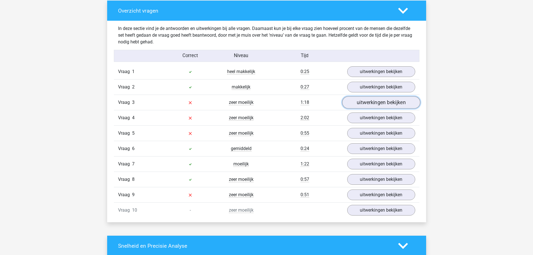
click at [382, 102] on link "uitwerkingen bekijken" at bounding box center [381, 103] width 78 height 12
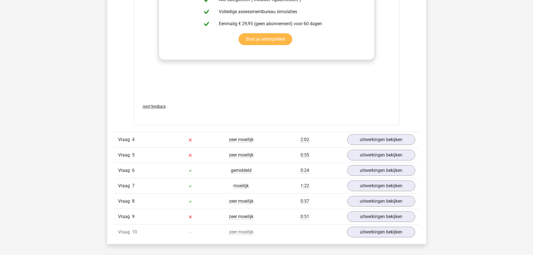
scroll to position [868, 0]
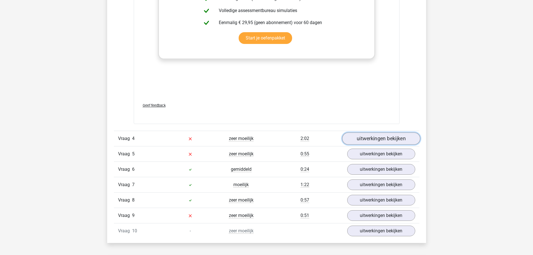
click at [390, 140] on link "uitwerkingen bekijken" at bounding box center [381, 139] width 78 height 12
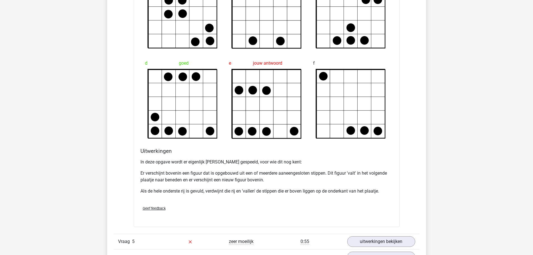
scroll to position [1204, 0]
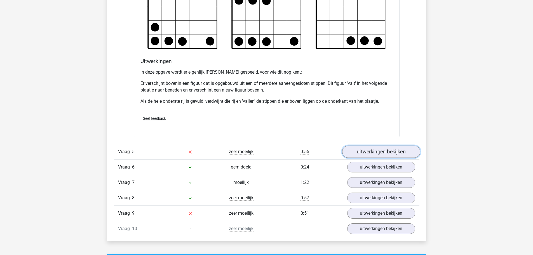
click at [404, 153] on link "uitwerkingen bekijken" at bounding box center [381, 152] width 78 height 12
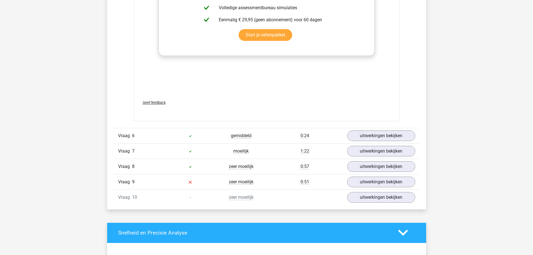
scroll to position [1736, 0]
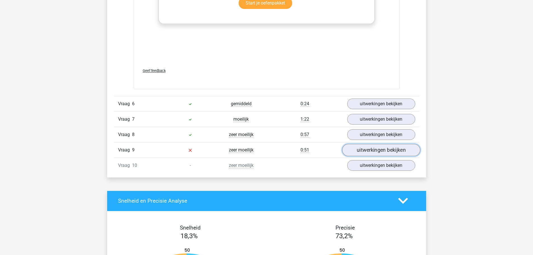
click at [372, 152] on link "uitwerkingen bekijken" at bounding box center [381, 150] width 78 height 12
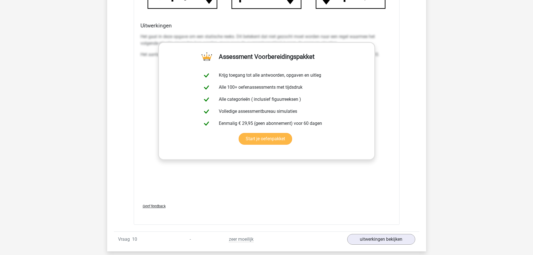
scroll to position [2212, 0]
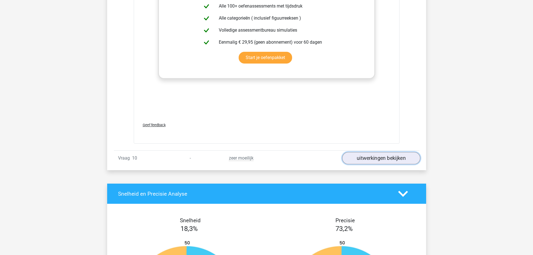
click at [370, 156] on link "uitwerkingen bekijken" at bounding box center [381, 158] width 78 height 12
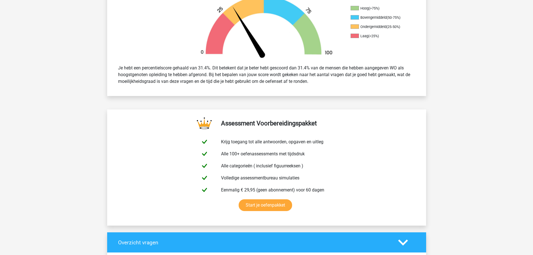
scroll to position [0, 0]
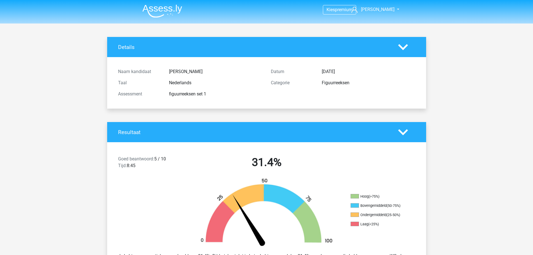
click at [407, 49] on icon at bounding box center [403, 47] width 10 height 10
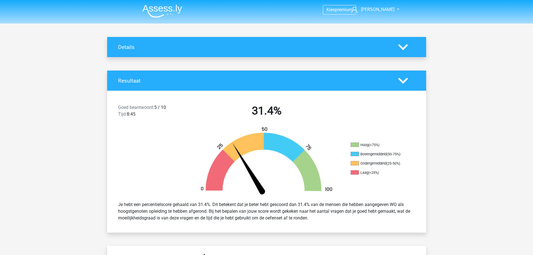
click at [407, 49] on icon at bounding box center [403, 47] width 10 height 10
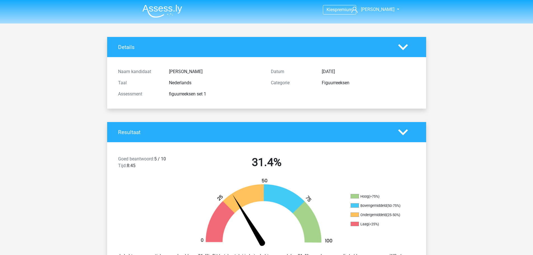
click at [163, 15] on img at bounding box center [163, 10] width 40 height 13
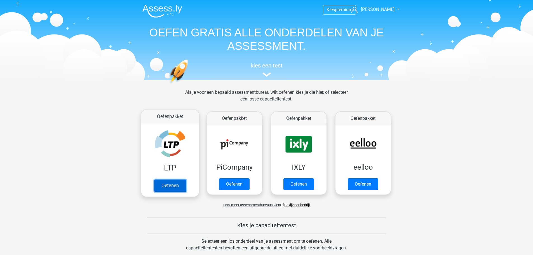
click at [171, 185] on link "Oefenen" at bounding box center [170, 185] width 32 height 12
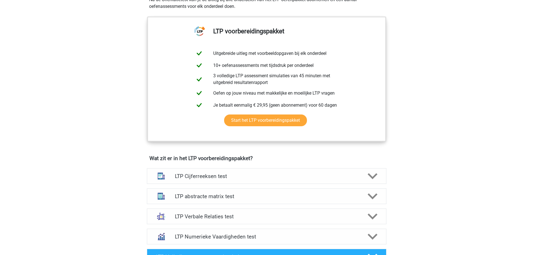
scroll to position [252, 0]
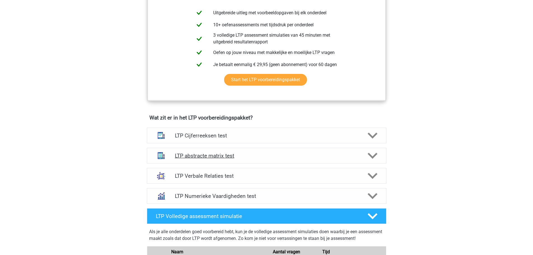
click at [217, 157] on h4 "LTP abstracte matrix test" at bounding box center [266, 156] width 183 height 6
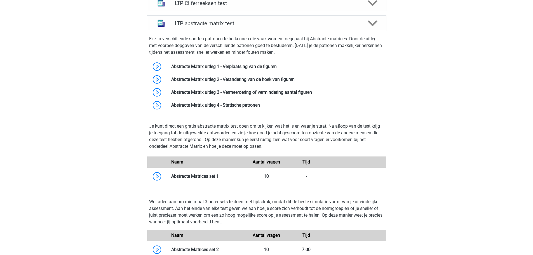
scroll to position [392, 0]
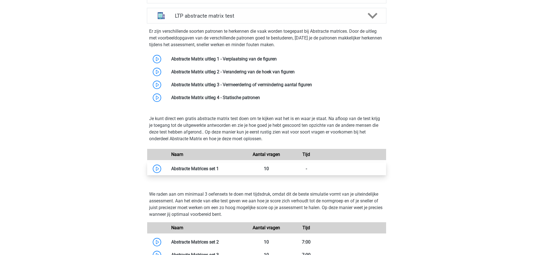
click at [219, 169] on link at bounding box center [219, 168] width 0 height 5
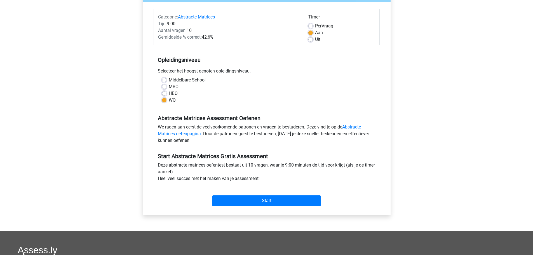
scroll to position [140, 0]
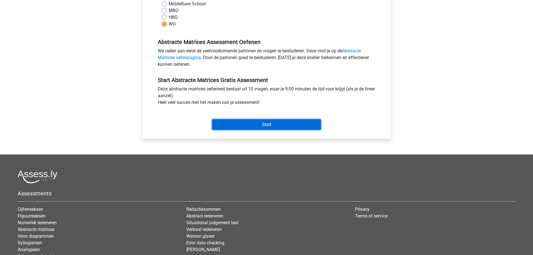
click at [275, 123] on input "Start" at bounding box center [266, 124] width 109 height 11
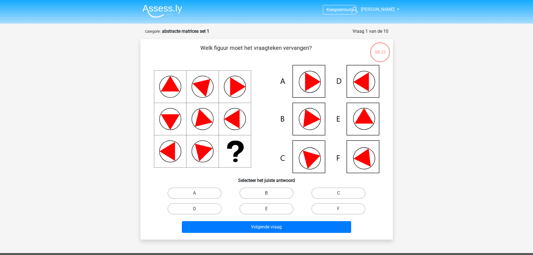
click at [262, 193] on label "B" at bounding box center [267, 193] width 54 height 11
click at [267, 193] on input "B" at bounding box center [269, 195] width 4 height 4
radio input "true"
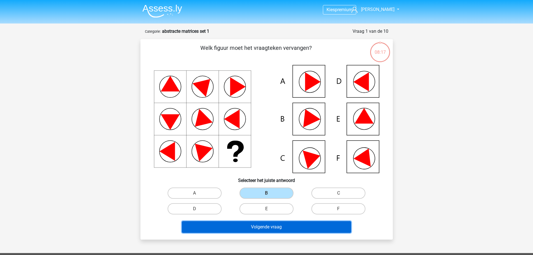
click at [258, 226] on button "Volgende vraag" at bounding box center [266, 227] width 169 height 12
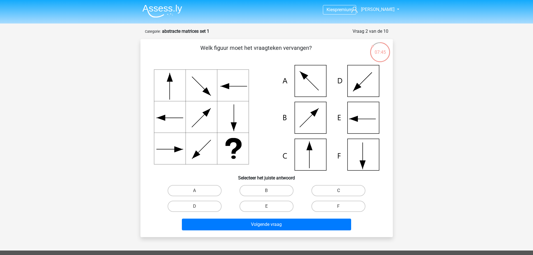
click at [326, 187] on label "C" at bounding box center [339, 190] width 54 height 11
click at [339, 191] on input "C" at bounding box center [341, 193] width 4 height 4
radio input "true"
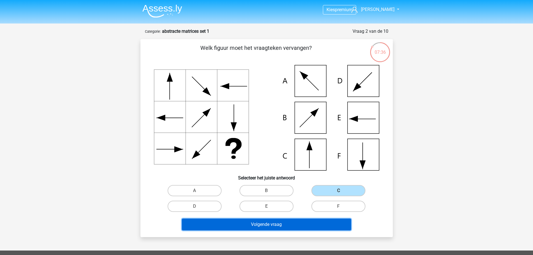
click at [254, 227] on button "Volgende vraag" at bounding box center [266, 225] width 169 height 12
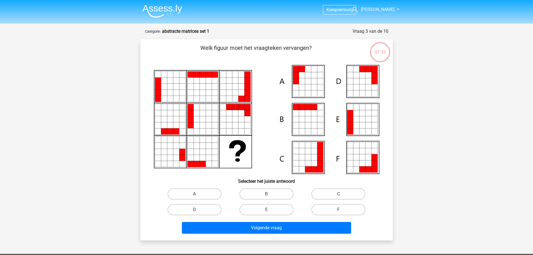
scroll to position [28, 0]
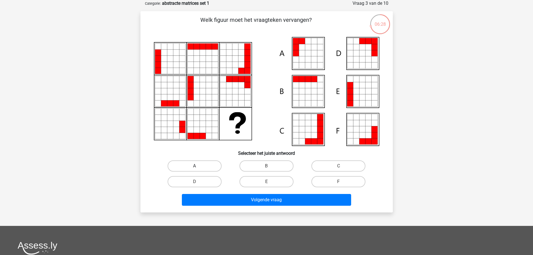
click at [217, 167] on label "A" at bounding box center [195, 165] width 54 height 11
click at [198, 167] on input "A" at bounding box center [197, 168] width 4 height 4
radio input "true"
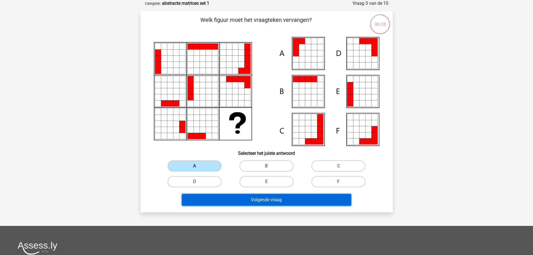
click at [246, 194] on button "Volgende vraag" at bounding box center [266, 200] width 169 height 12
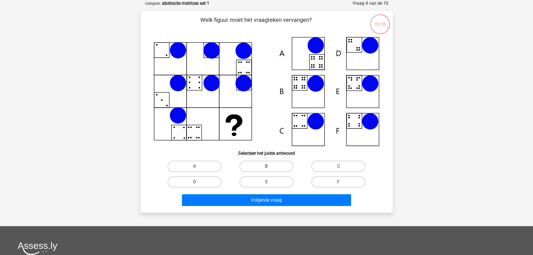
click at [274, 165] on label "B" at bounding box center [267, 166] width 54 height 11
click at [270, 166] on input "B" at bounding box center [269, 168] width 4 height 4
radio input "true"
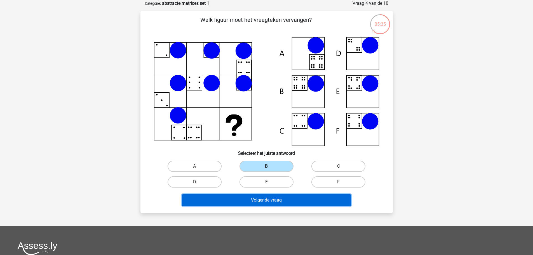
click at [273, 200] on button "Volgende vraag" at bounding box center [266, 200] width 169 height 12
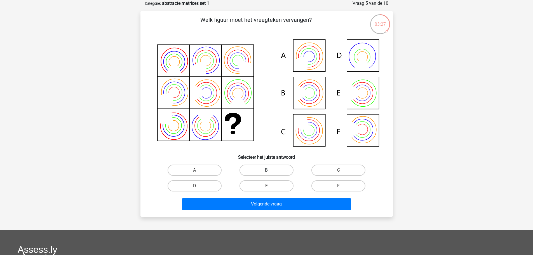
click at [275, 171] on label "B" at bounding box center [267, 170] width 54 height 11
click at [270, 171] on input "B" at bounding box center [269, 172] width 4 height 4
radio input "true"
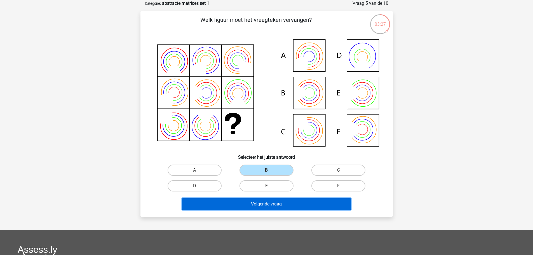
click at [270, 202] on button "Volgende vraag" at bounding box center [266, 204] width 169 height 12
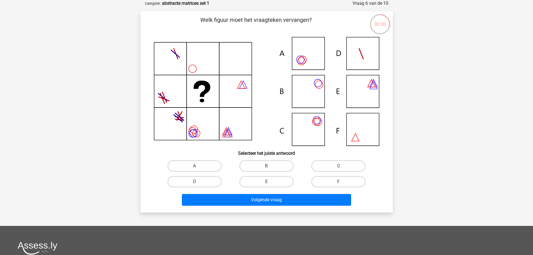
click at [333, 164] on label "C" at bounding box center [339, 165] width 54 height 11
click at [339, 166] on input "C" at bounding box center [341, 168] width 4 height 4
radio input "true"
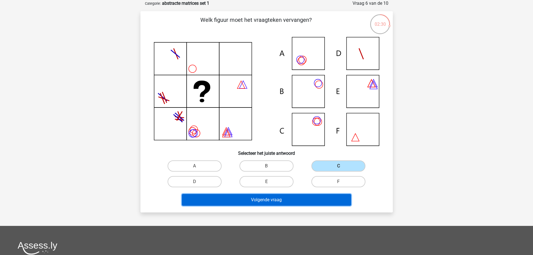
click at [318, 199] on button "Volgende vraag" at bounding box center [266, 200] width 169 height 12
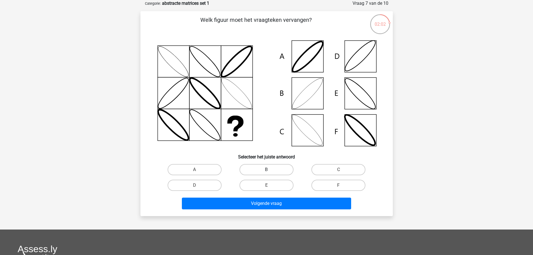
click at [264, 166] on label "B" at bounding box center [267, 169] width 54 height 11
click at [267, 170] on input "B" at bounding box center [269, 172] width 4 height 4
radio input "true"
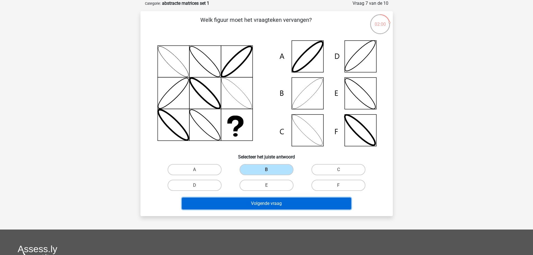
click at [269, 203] on button "Volgende vraag" at bounding box center [266, 204] width 169 height 12
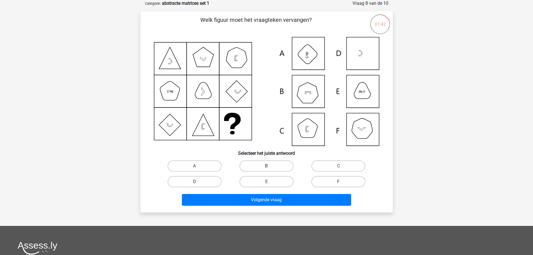
click at [275, 166] on label "B" at bounding box center [267, 165] width 54 height 11
click at [270, 166] on input "B" at bounding box center [269, 168] width 4 height 4
radio input "true"
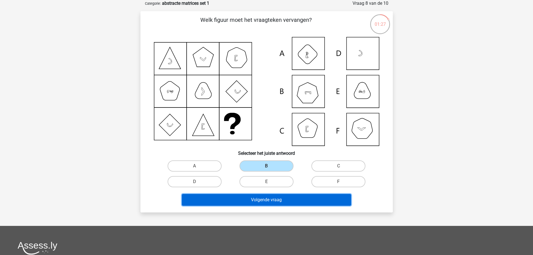
click at [264, 201] on button "Volgende vraag" at bounding box center [266, 200] width 169 height 12
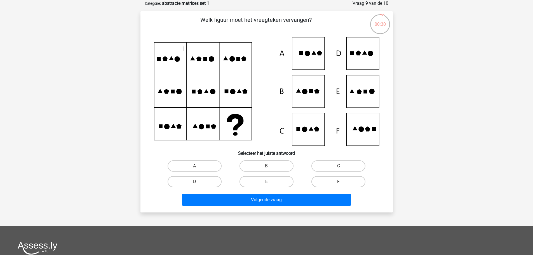
click at [268, 185] on input "E" at bounding box center [269, 184] width 4 height 4
radio input "true"
click at [268, 193] on div "Volgende vraag" at bounding box center [267, 199] width 235 height 18
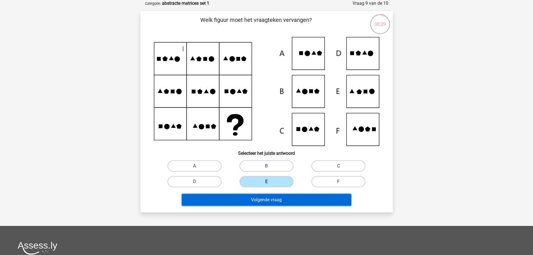
click at [269, 198] on button "Volgende vraag" at bounding box center [266, 200] width 169 height 12
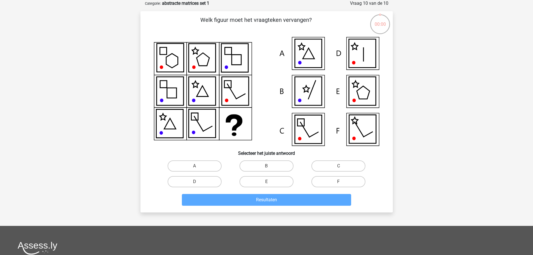
click at [370, 131] on icon at bounding box center [362, 129] width 27 height 29
drag, startPoint x: 329, startPoint y: 179, endPoint x: 329, endPoint y: 184, distance: 4.5
click at [329, 182] on label "F" at bounding box center [339, 181] width 54 height 11
click at [339, 182] on input "F" at bounding box center [341, 184] width 4 height 4
radio input "true"
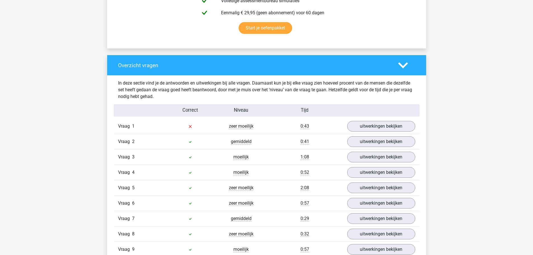
scroll to position [364, 0]
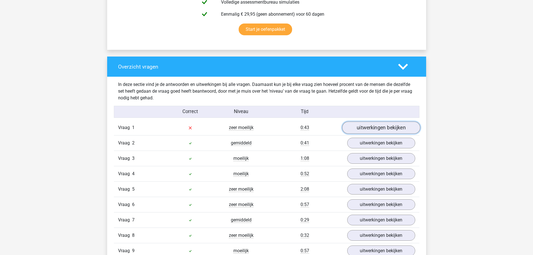
click at [387, 125] on link "uitwerkingen bekijken" at bounding box center [381, 128] width 78 height 12
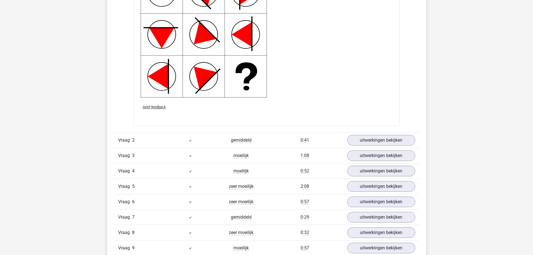
scroll to position [840, 0]
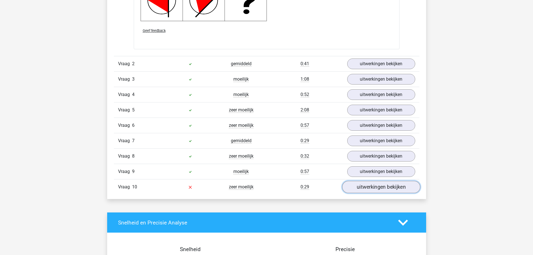
click at [375, 188] on link "uitwerkingen bekijken" at bounding box center [381, 187] width 78 height 12
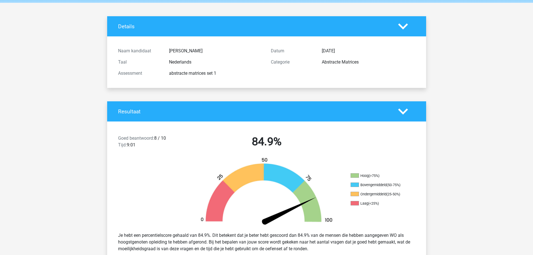
scroll to position [0, 0]
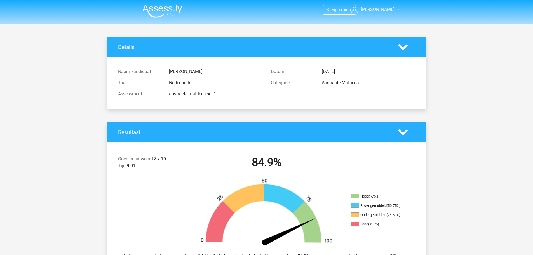
click at [175, 7] on img at bounding box center [163, 10] width 40 height 13
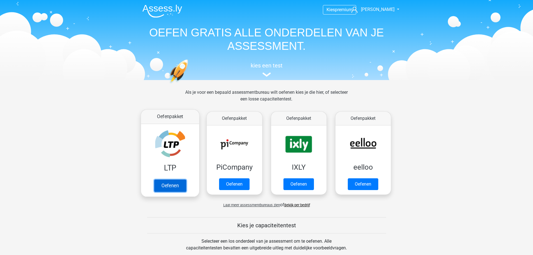
click at [177, 185] on link "Oefenen" at bounding box center [170, 185] width 32 height 12
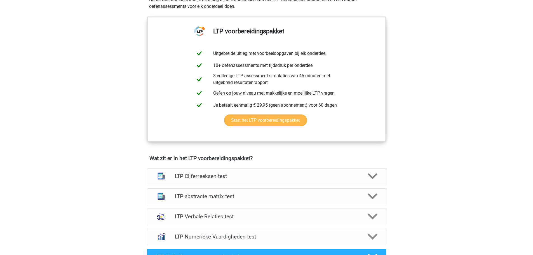
scroll to position [280, 0]
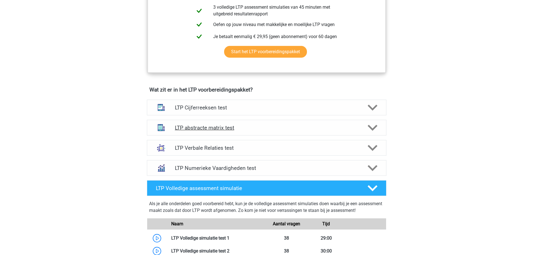
click at [202, 127] on h4 "LTP abstracte matrix test" at bounding box center [266, 128] width 183 height 6
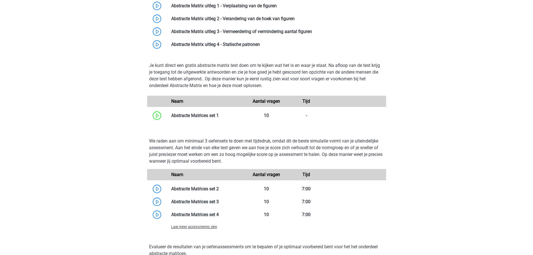
scroll to position [448, 0]
